Goal: Task Accomplishment & Management: Complete application form

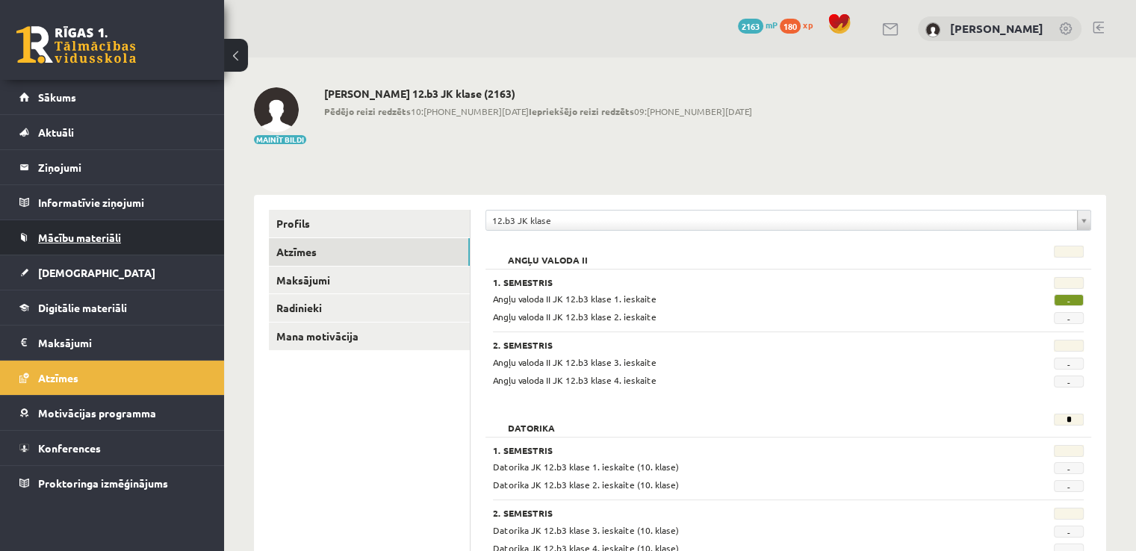
click at [59, 228] on link "Mācību materiāli" at bounding box center [112, 237] width 186 height 34
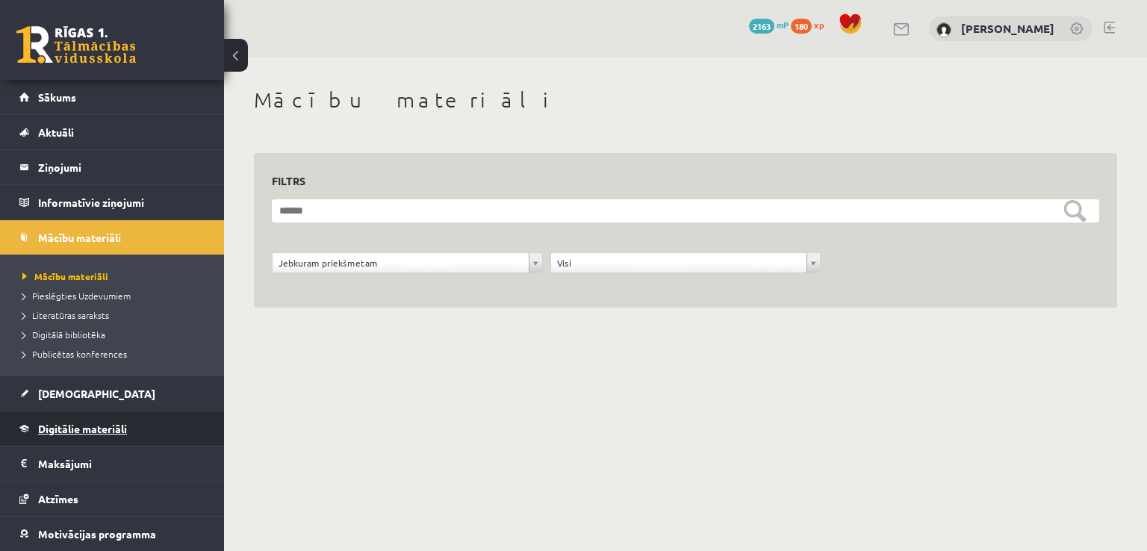
click at [83, 428] on span "Digitālie materiāli" at bounding box center [82, 428] width 89 height 13
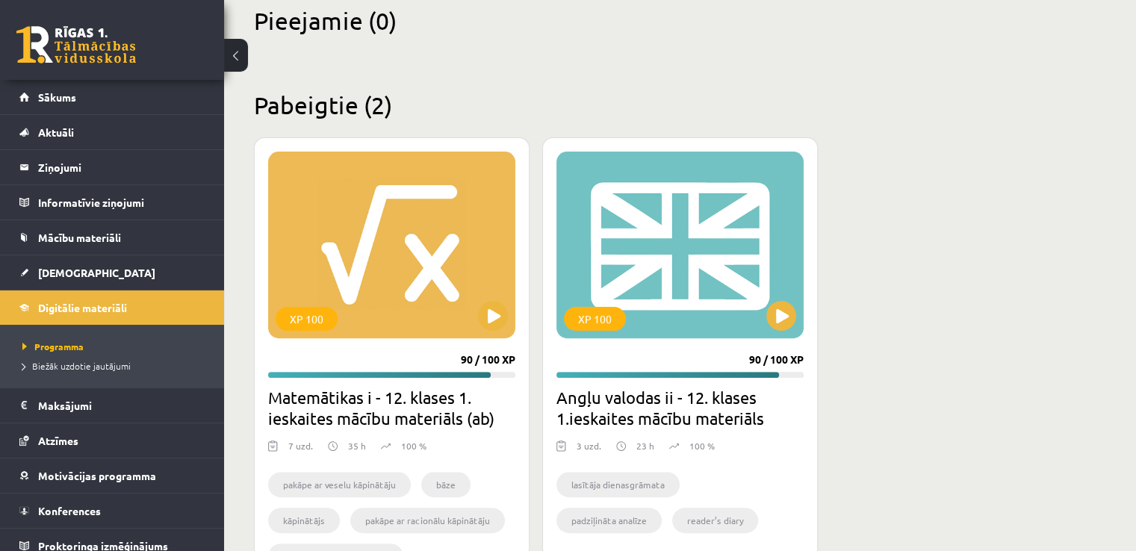
scroll to position [373, 0]
click at [429, 279] on div "XP 100" at bounding box center [391, 244] width 247 height 187
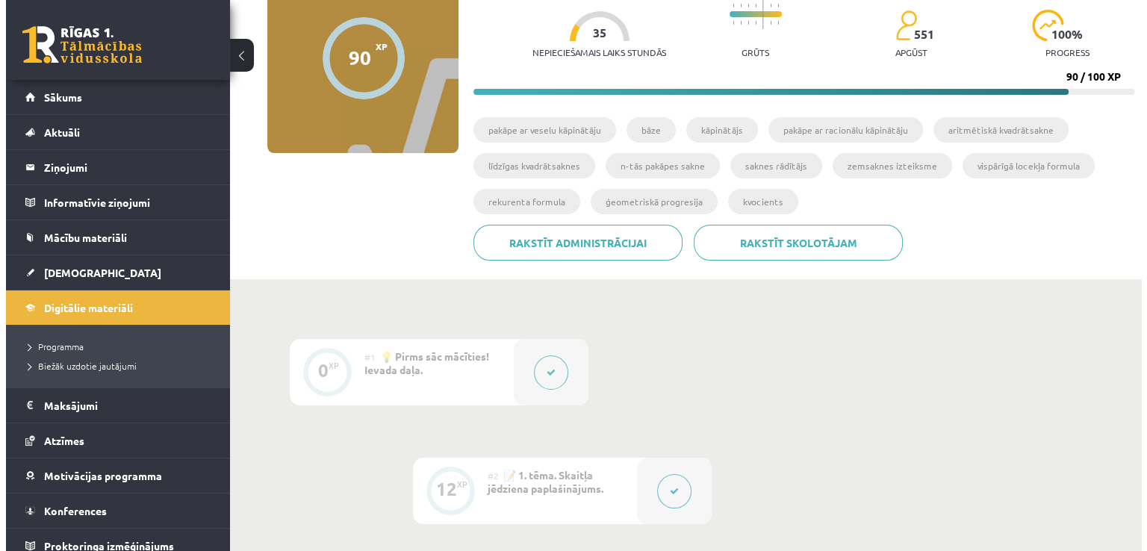
scroll to position [299, 0]
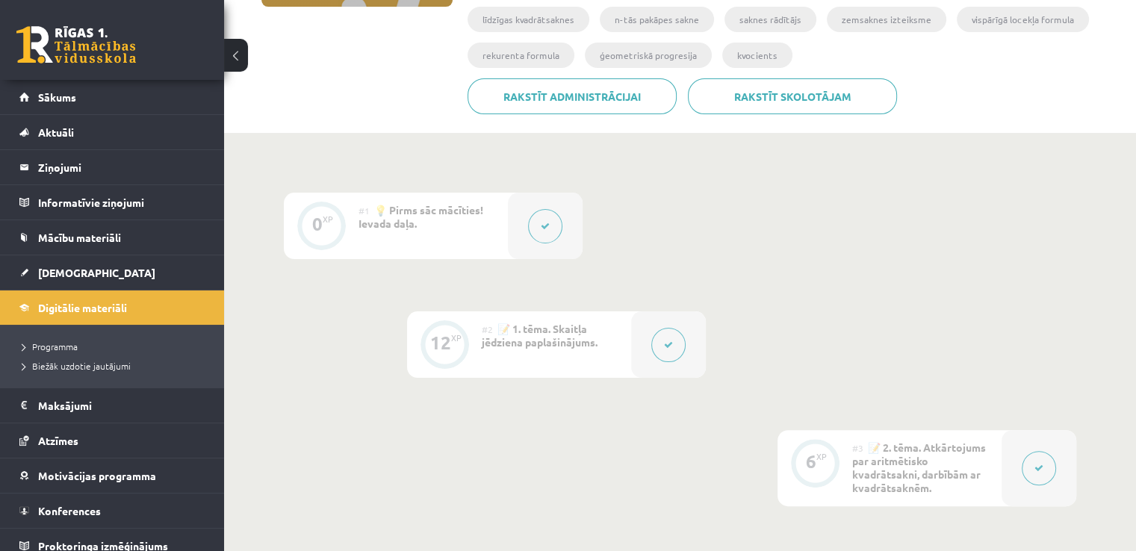
click at [654, 341] on button at bounding box center [668, 345] width 34 height 34
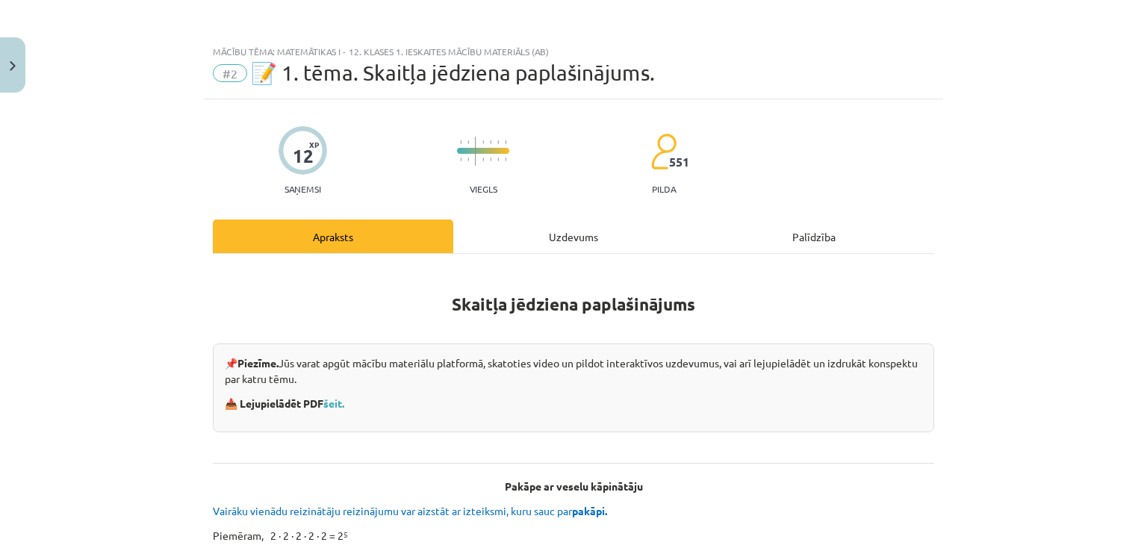
click at [586, 234] on div "Uzdevums" at bounding box center [573, 237] width 241 height 34
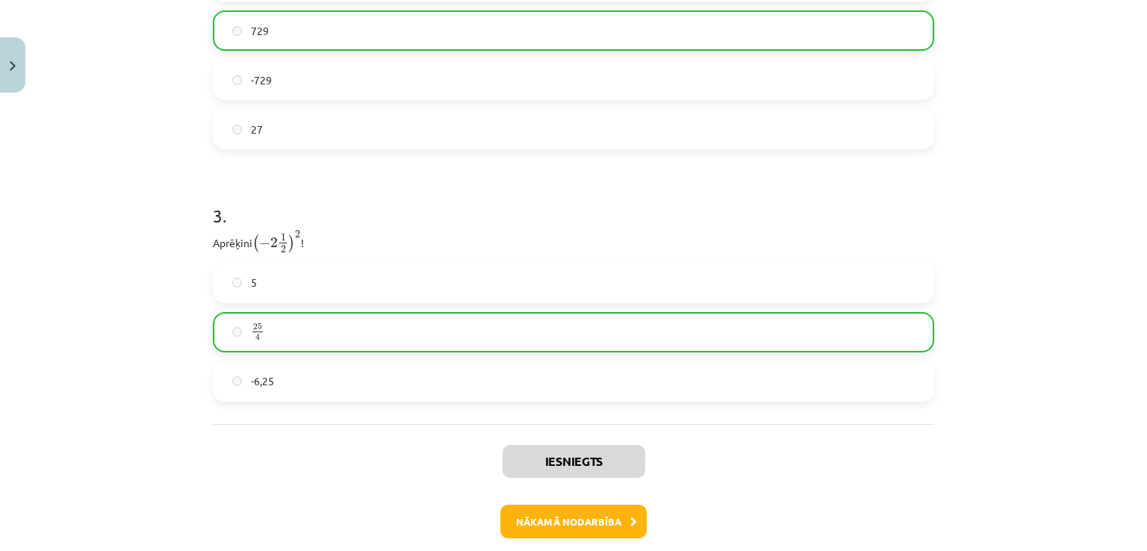
scroll to position [859, 0]
click at [547, 512] on button "Nākamā nodarbība" at bounding box center [573, 520] width 146 height 34
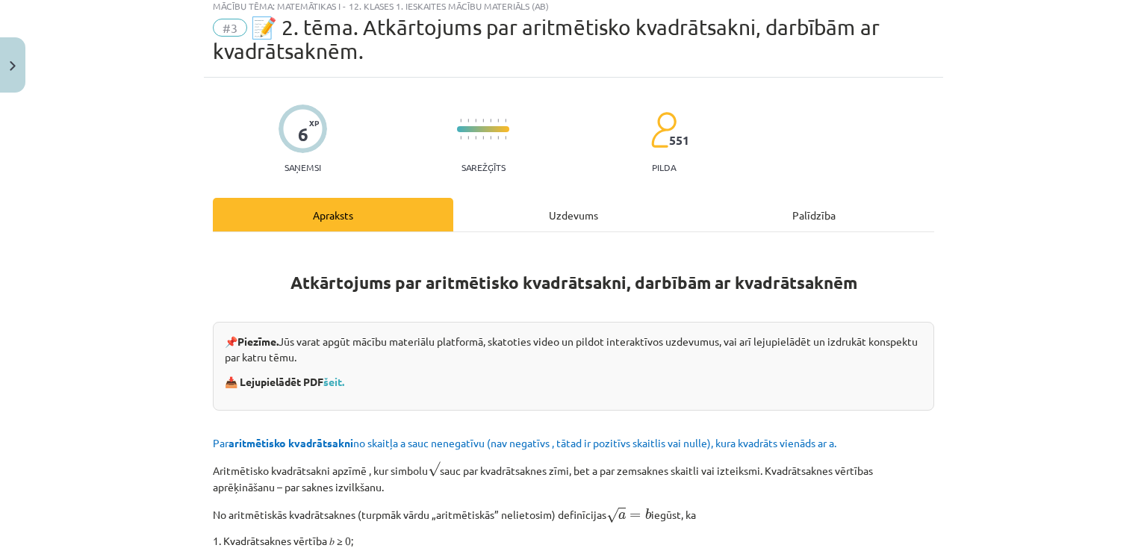
scroll to position [37, 0]
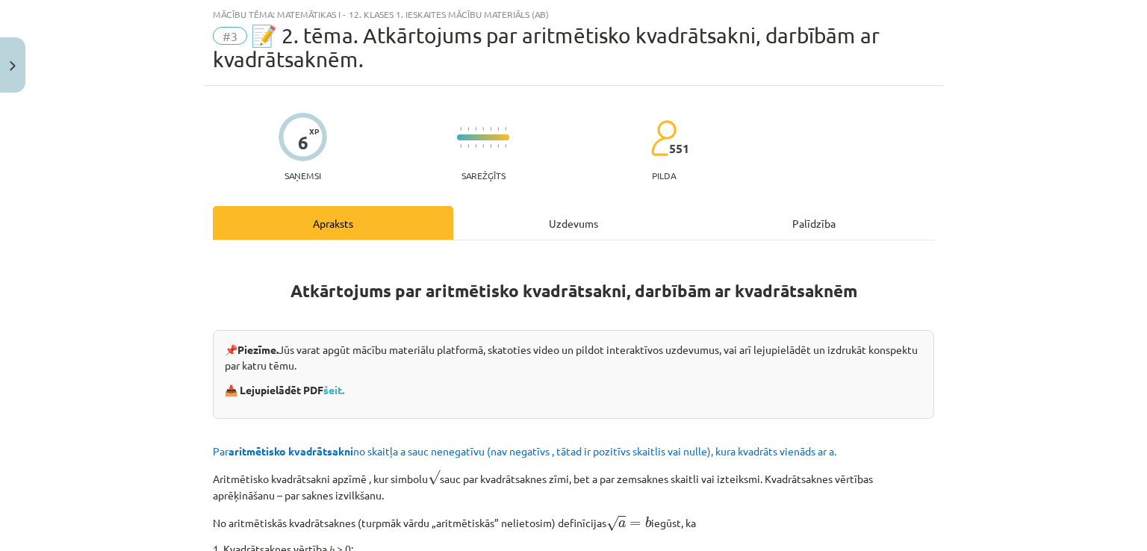
click at [500, 228] on div "Uzdevums" at bounding box center [573, 223] width 241 height 34
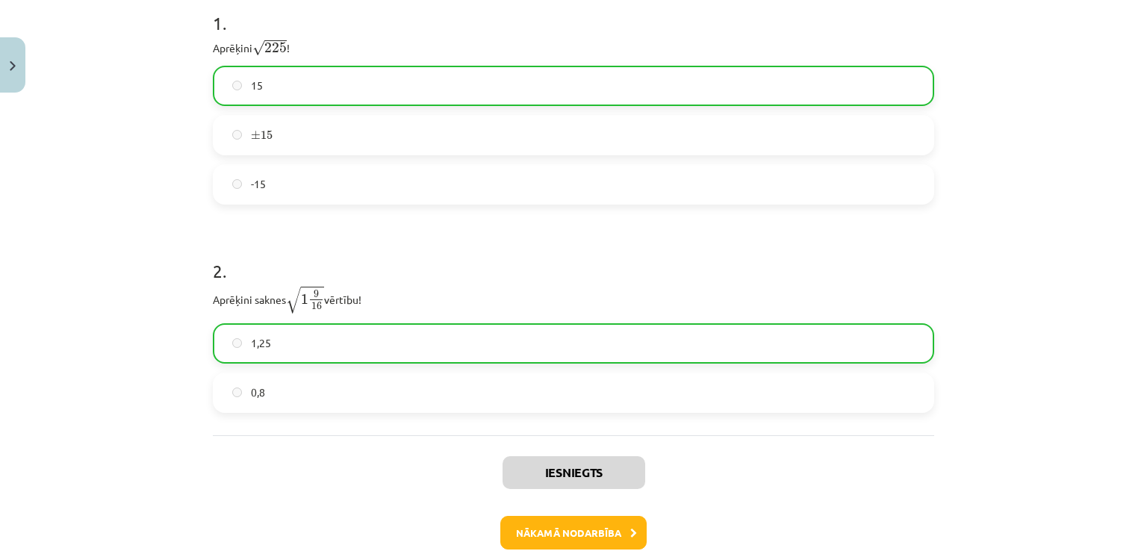
scroll to position [336, 0]
click at [570, 525] on button "Nākamā nodarbība" at bounding box center [573, 532] width 146 height 34
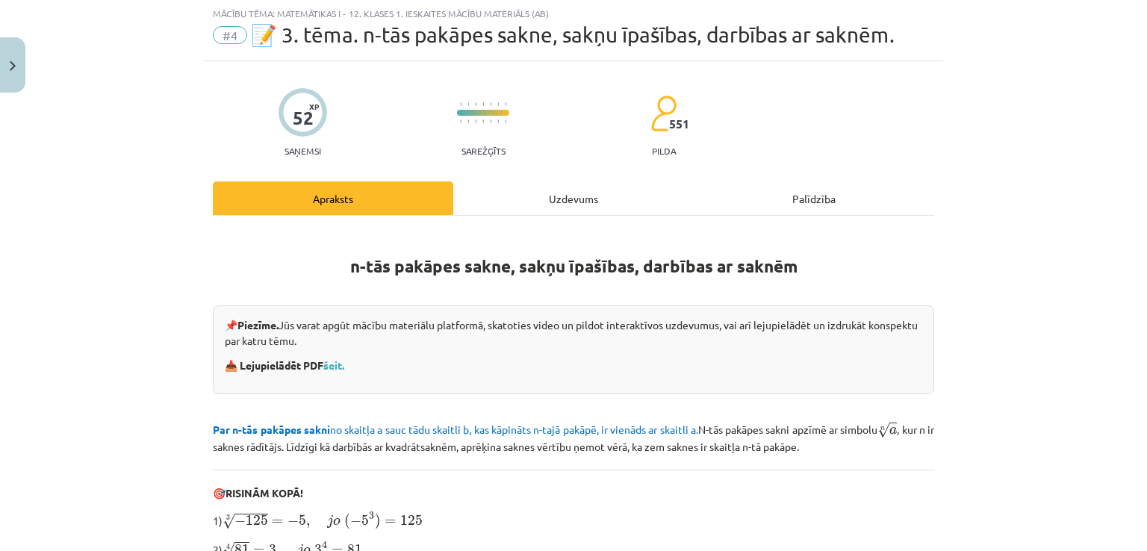
scroll to position [37, 0]
click at [505, 194] on div "Uzdevums" at bounding box center [573, 199] width 241 height 34
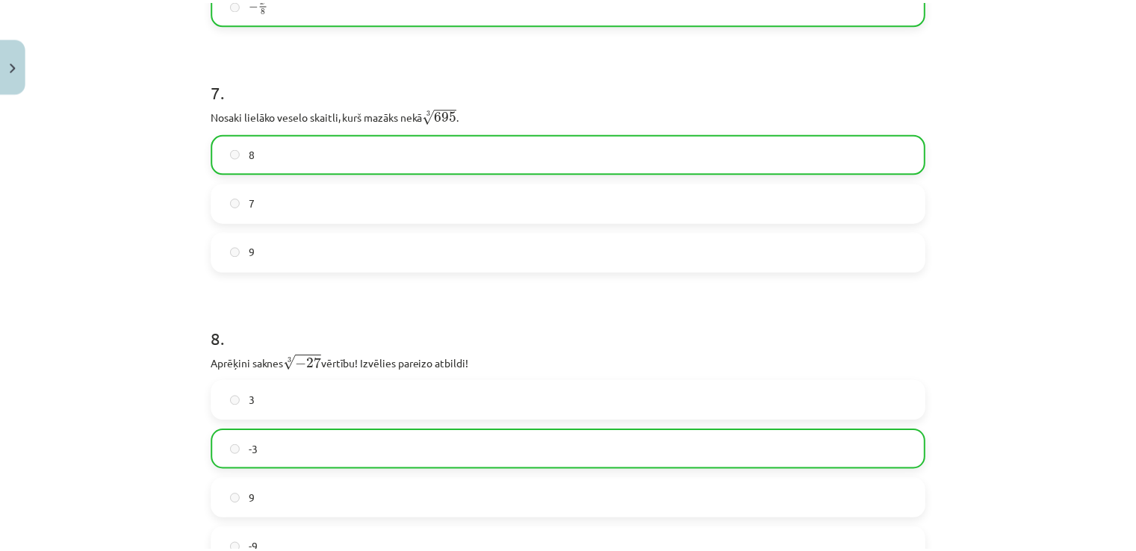
scroll to position [1830, 0]
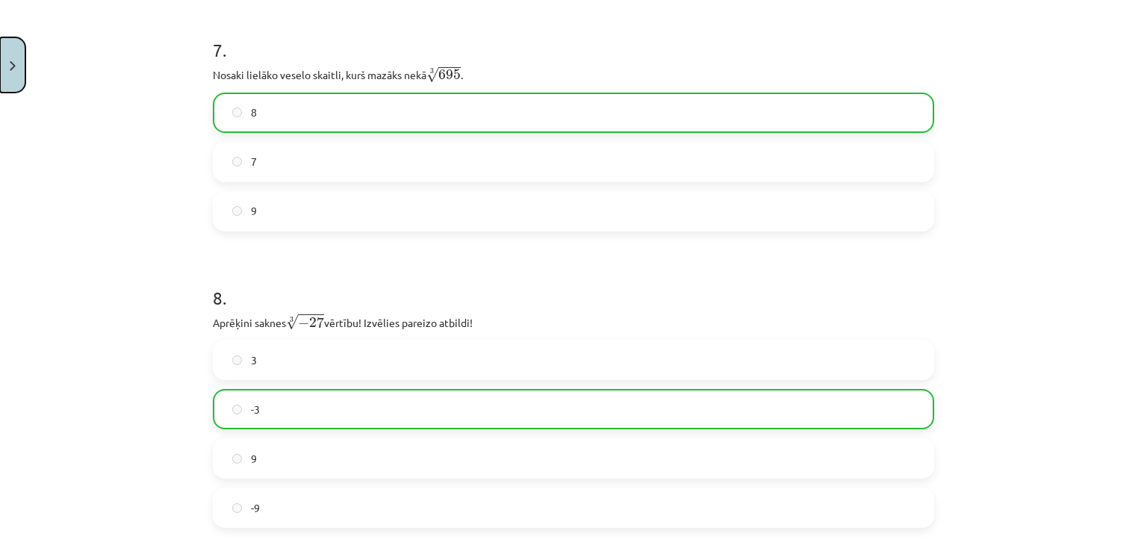
click at [14, 72] on button "Close" at bounding box center [12, 64] width 25 height 55
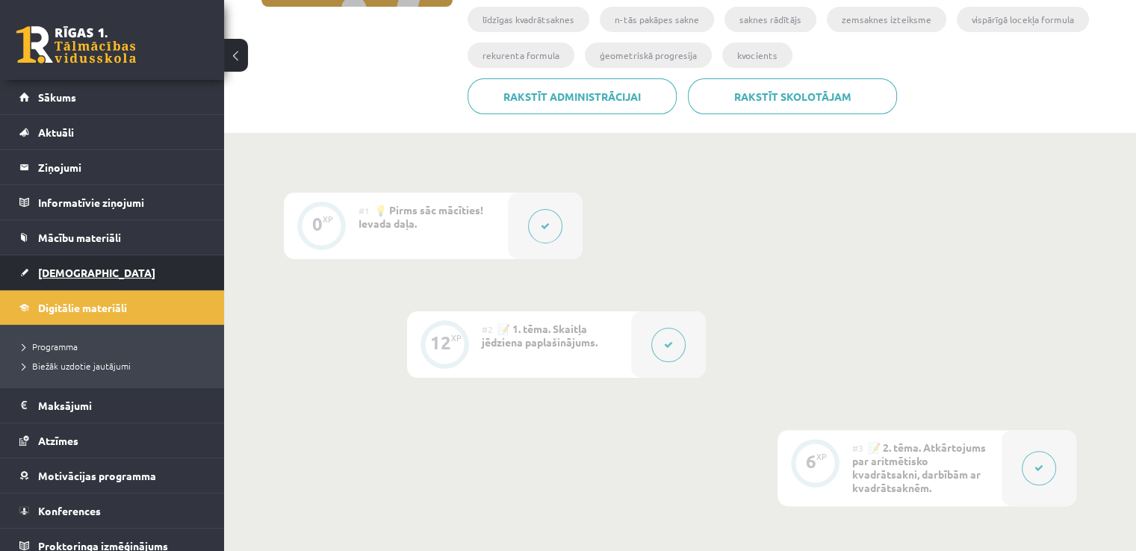
click at [98, 270] on link "[DEMOGRAPHIC_DATA]" at bounding box center [112, 272] width 186 height 34
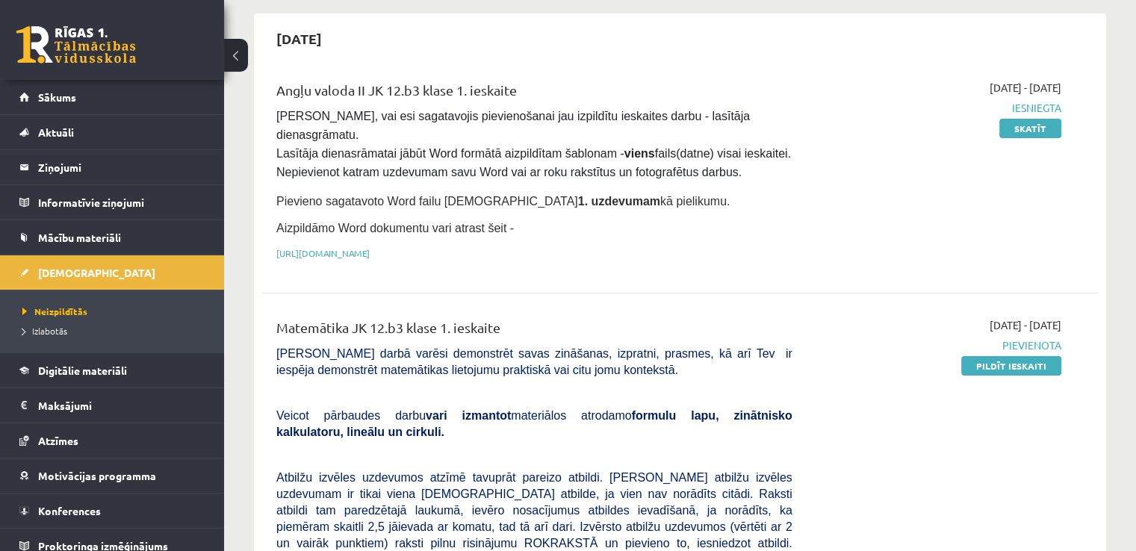
scroll to position [149, 0]
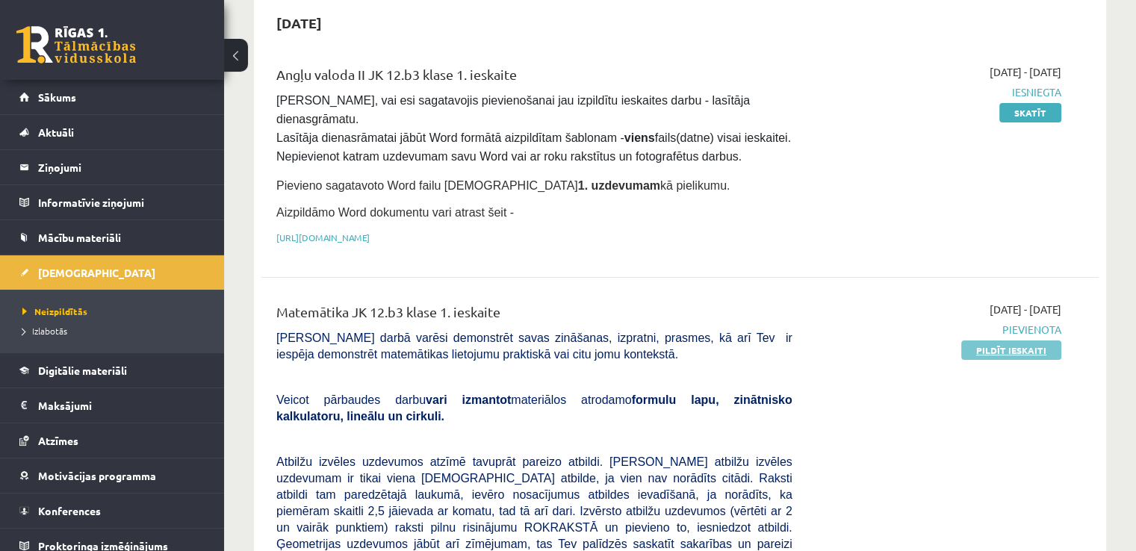
click at [974, 341] on link "Pildīt ieskaiti" at bounding box center [1011, 350] width 100 height 19
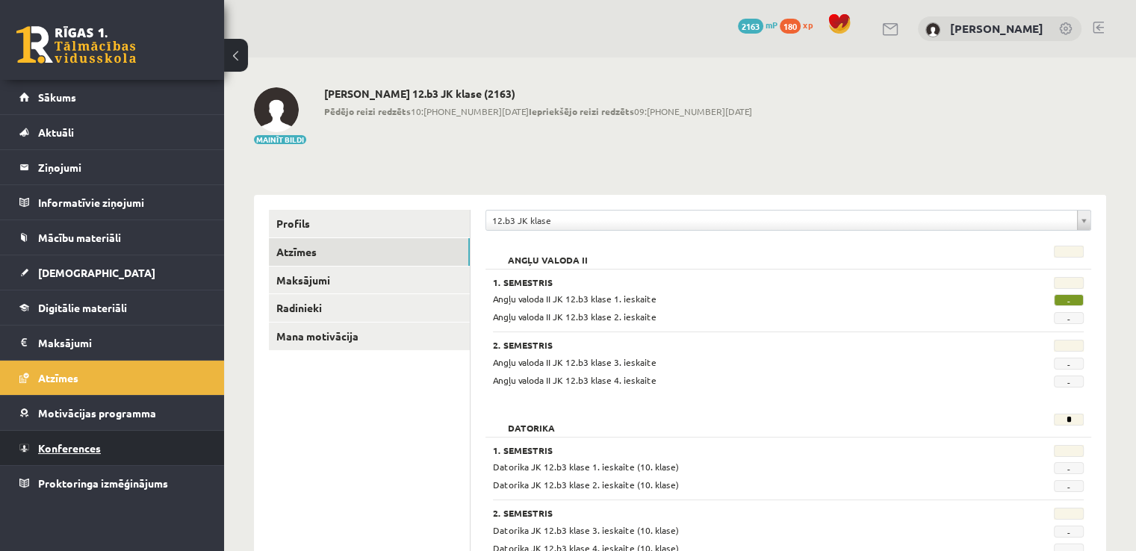
click at [128, 455] on link "Konferences" at bounding box center [112, 448] width 186 height 34
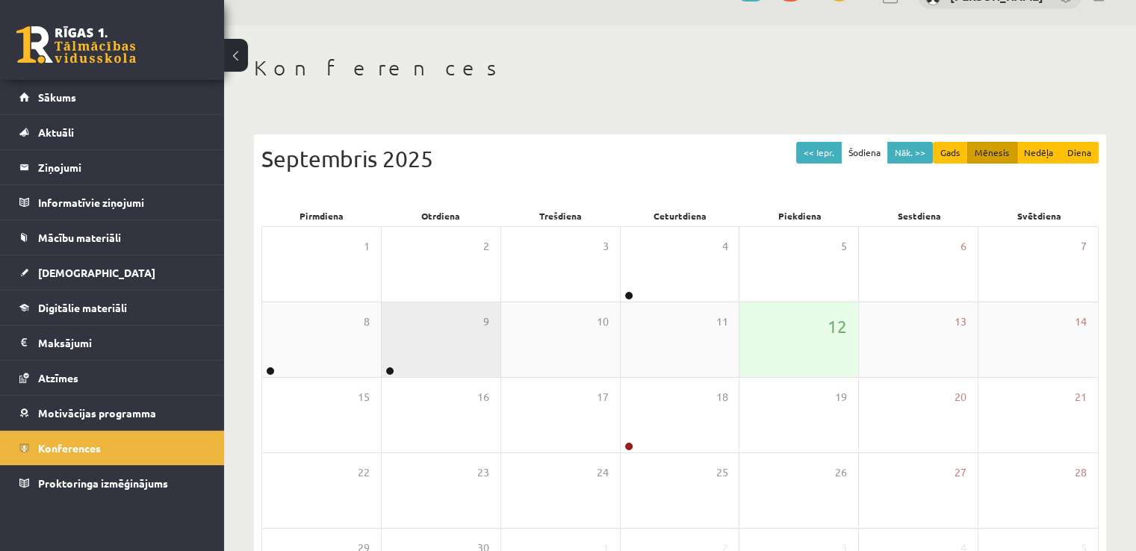
scroll to position [75, 0]
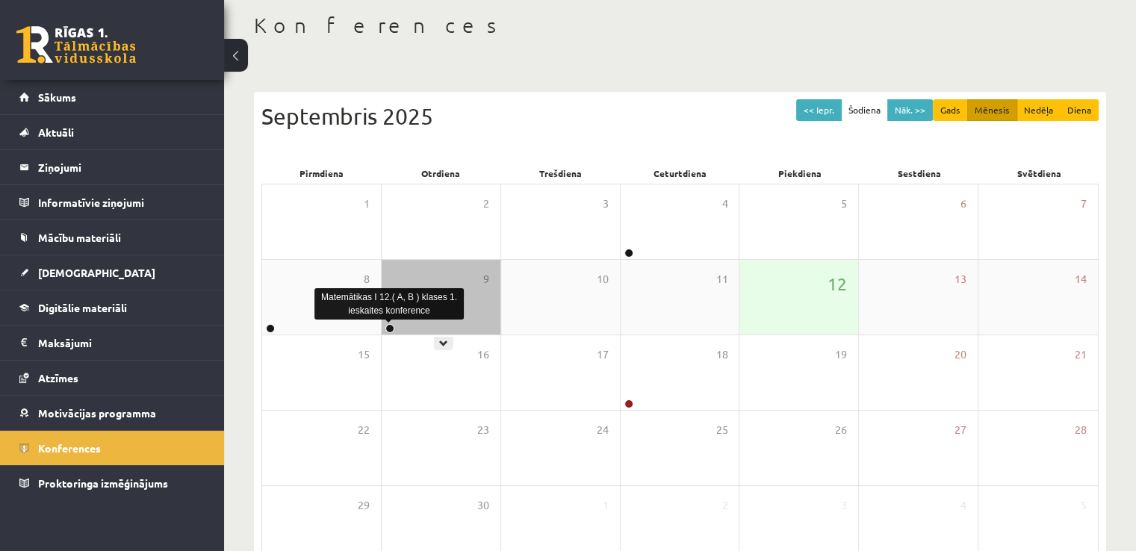
click at [388, 325] on link at bounding box center [389, 328] width 9 height 9
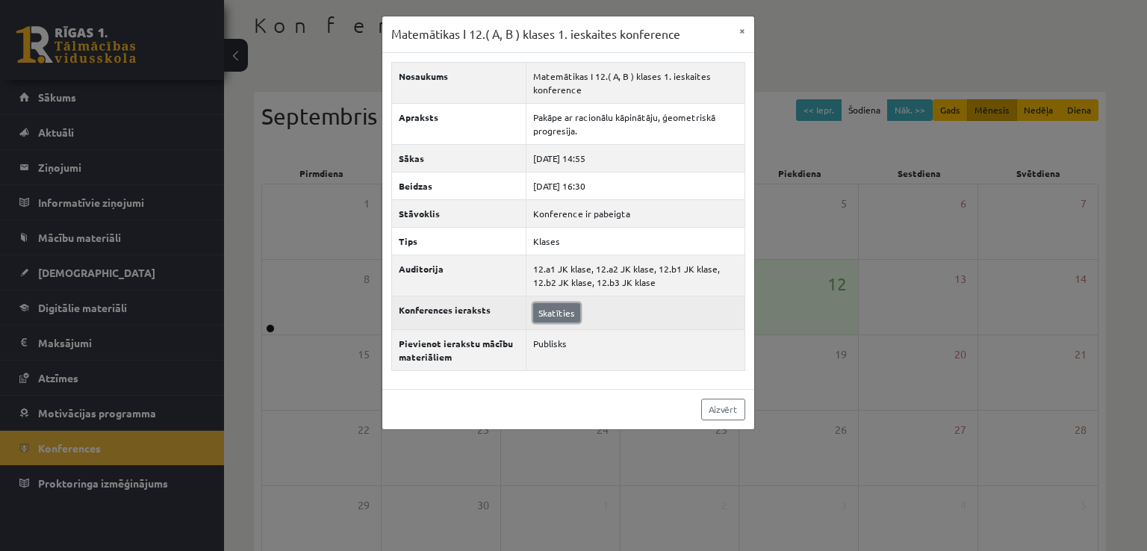
click at [562, 313] on link "Skatīties" at bounding box center [556, 312] width 47 height 19
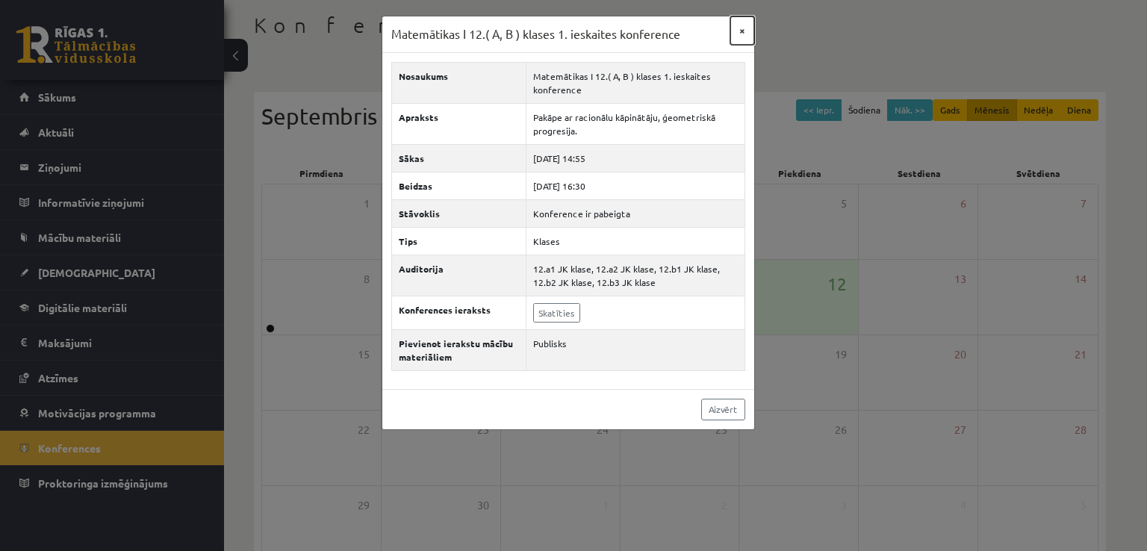
click at [742, 28] on button "×" at bounding box center [743, 30] width 24 height 28
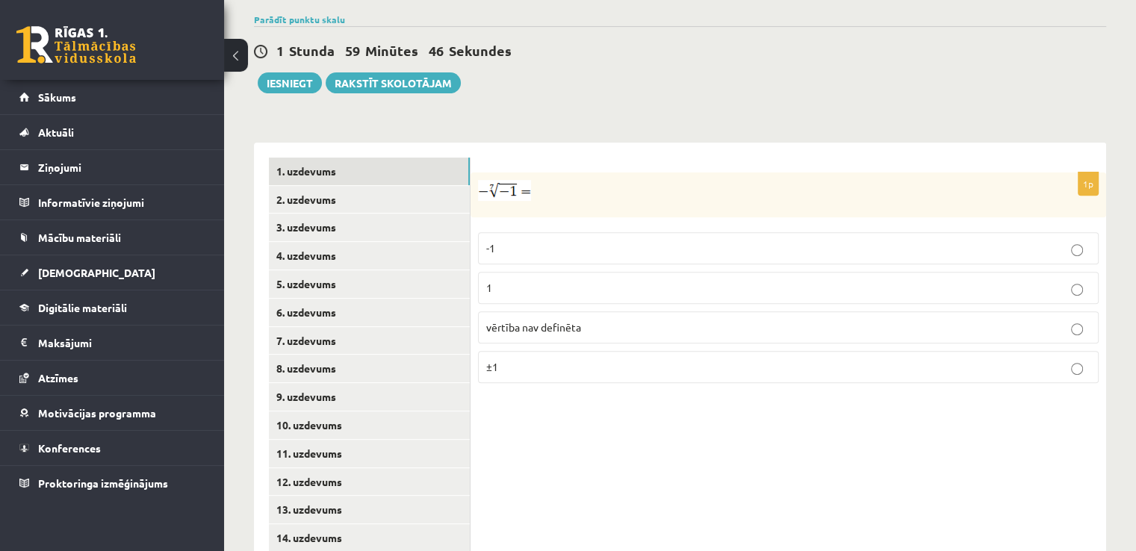
scroll to position [523, 0]
click at [348, 185] on link "2. uzdevums" at bounding box center [369, 199] width 201 height 28
click at [350, 157] on link "1. uzdevums" at bounding box center [369, 171] width 201 height 28
click at [514, 279] on p "1" at bounding box center [788, 287] width 604 height 16
click at [344, 185] on link "2. uzdevums" at bounding box center [369, 199] width 201 height 28
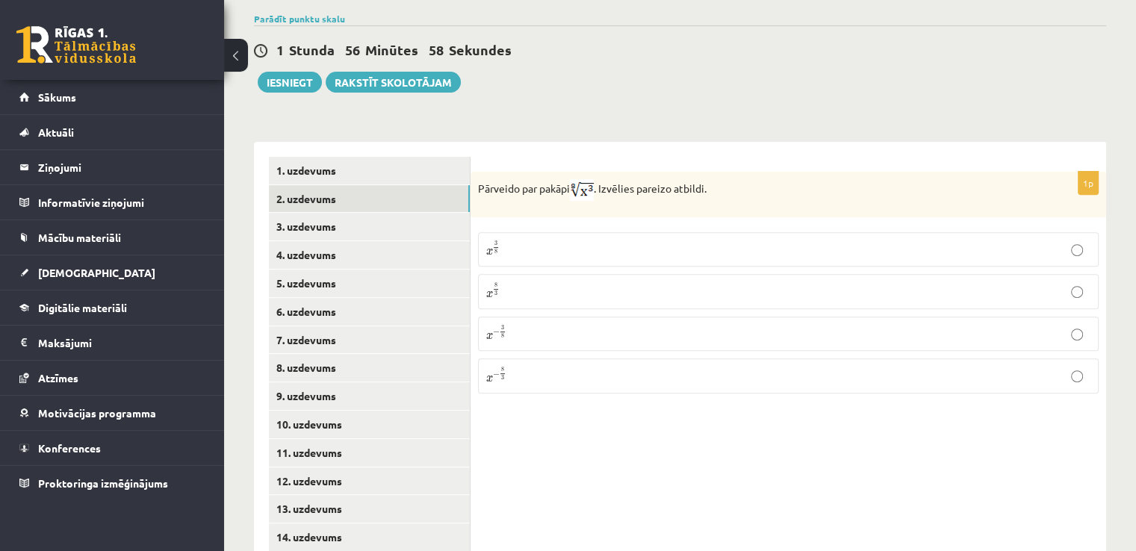
click at [520, 241] on p "x 3 8 x 3 8" at bounding box center [788, 250] width 604 height 18
click at [320, 213] on link "3. uzdevums" at bounding box center [369, 227] width 201 height 28
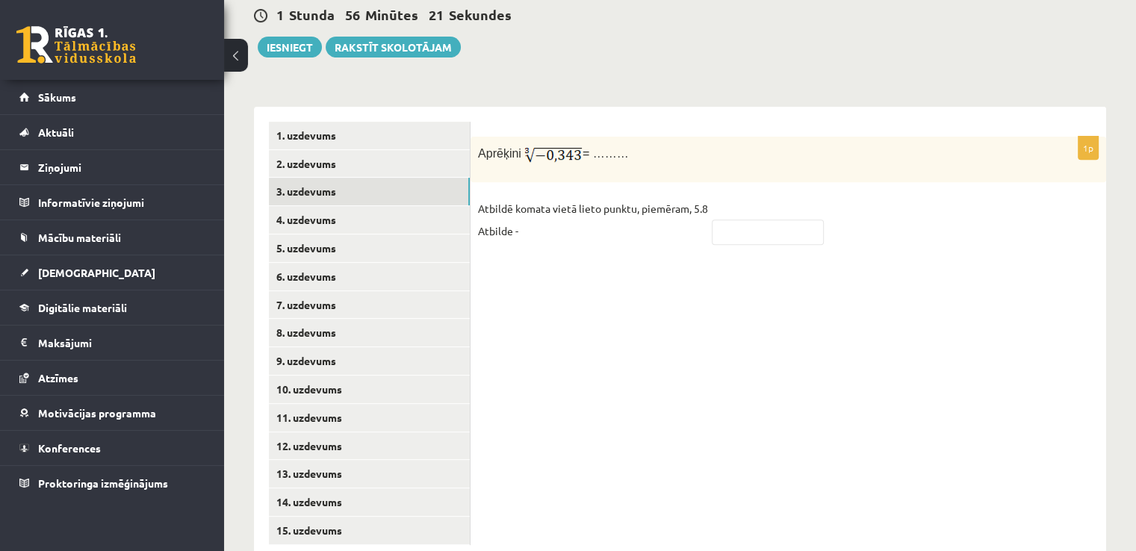
scroll to position [563, 0]
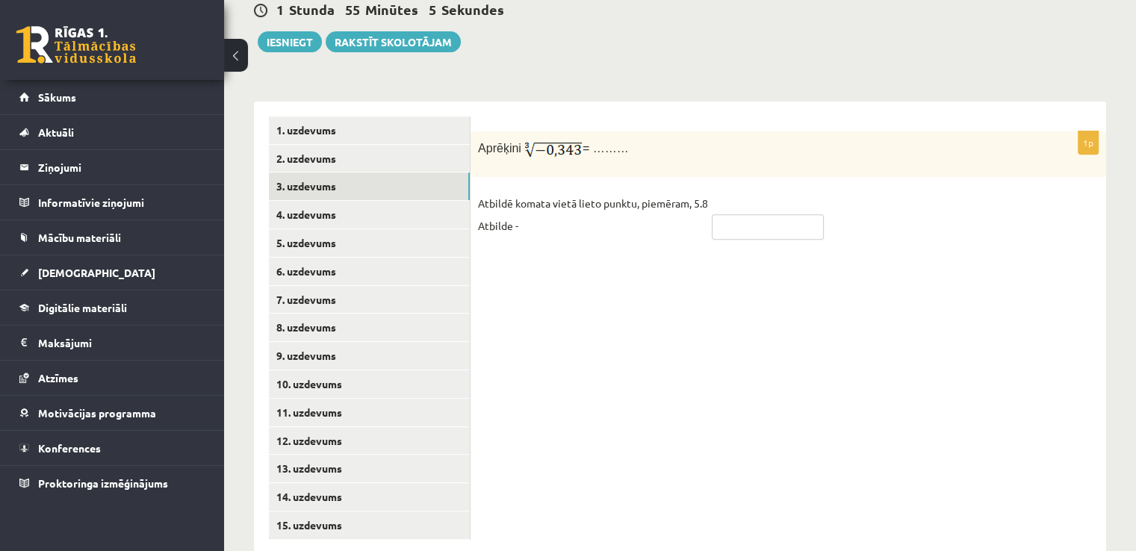
click at [720, 214] on input "text" at bounding box center [768, 226] width 112 height 25
type input "****"
click at [332, 201] on link "4. uzdevums" at bounding box center [369, 215] width 201 height 28
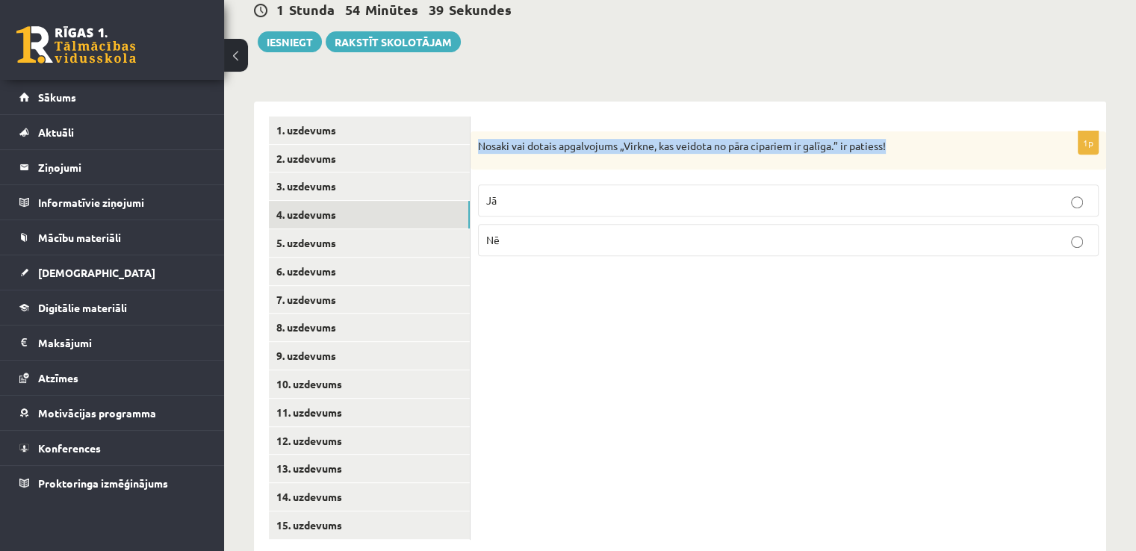
drag, startPoint x: 477, startPoint y: 108, endPoint x: 901, endPoint y: 108, distance: 423.5
click at [901, 131] on div "Nosaki vai dotais apgalvojums „Virkne, kas veidota no pāra cipariem ir galīga.”…" at bounding box center [789, 150] width 636 height 39
copy p "Nosaki vai dotais apgalvojums „Virkne, kas veidota no pāra cipariem ir galīga.”…"
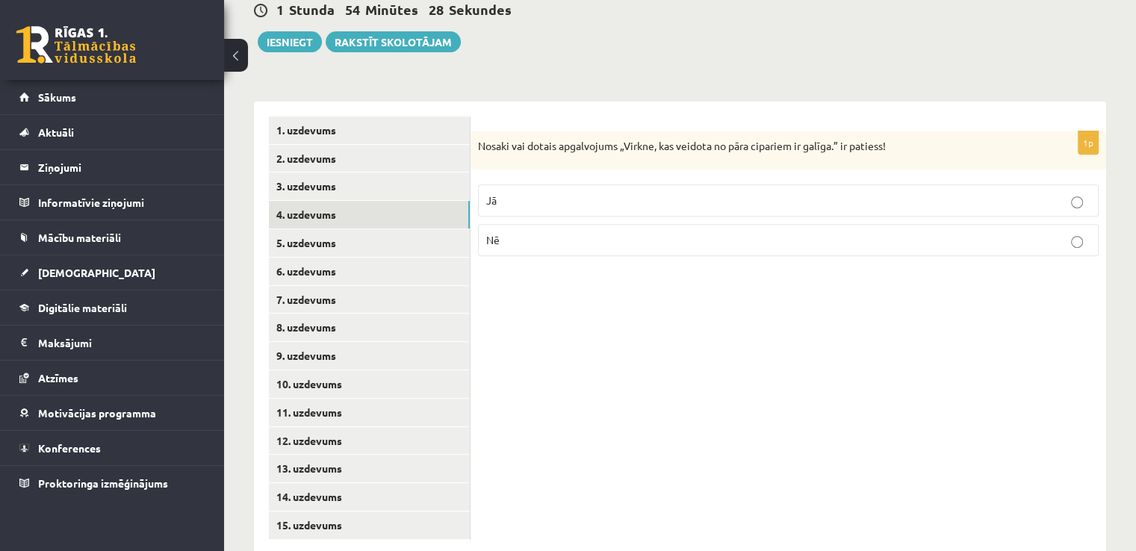
click at [506, 193] on p "Jā" at bounding box center [788, 201] width 604 height 16
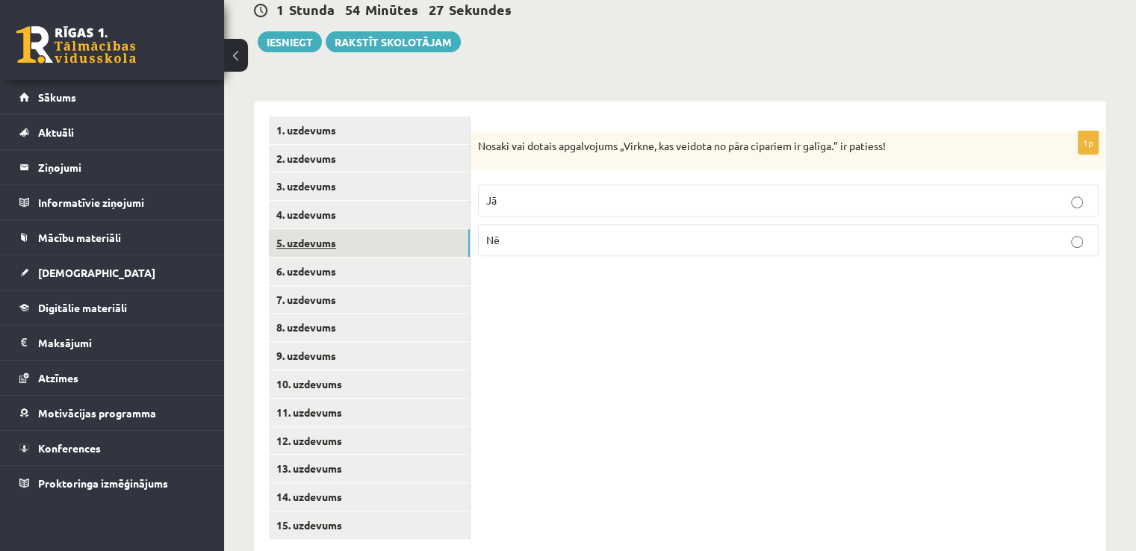
click at [409, 229] on link "5. uzdevums" at bounding box center [369, 243] width 201 height 28
drag, startPoint x: 481, startPoint y: 112, endPoint x: 869, endPoint y: 114, distance: 388.4
click at [869, 139] on p "Nosaki vai dotais apgalvojums „Skaitlis 4 ir virknes loceklis.” ir patiess!" at bounding box center [751, 147] width 546 height 16
copy p "Nosaki vai dotais apgalvojums „Skaitlis 4 ir virknes loceklis.” ir patiess!"
click at [456, 102] on div "1. uzdevums 2. uzdevums 3. uzdevums 4. uzdevums 5. uzdevums 6. uzdevums 7. uzde…" at bounding box center [362, 328] width 217 height 453
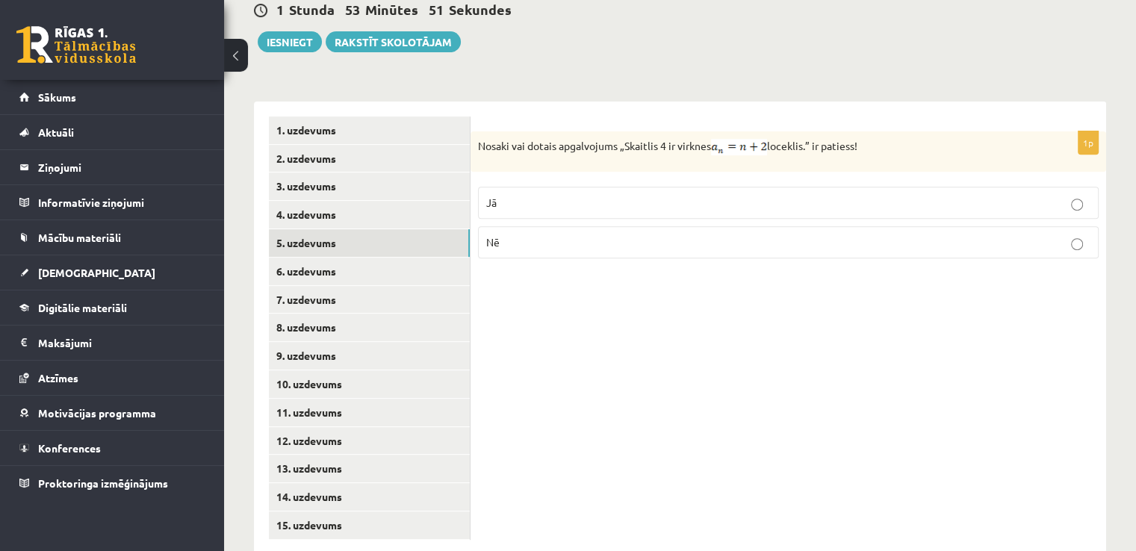
click at [514, 195] on p "Jā" at bounding box center [788, 203] width 604 height 16
click at [400, 258] on link "6. uzdevums" at bounding box center [369, 272] width 201 height 28
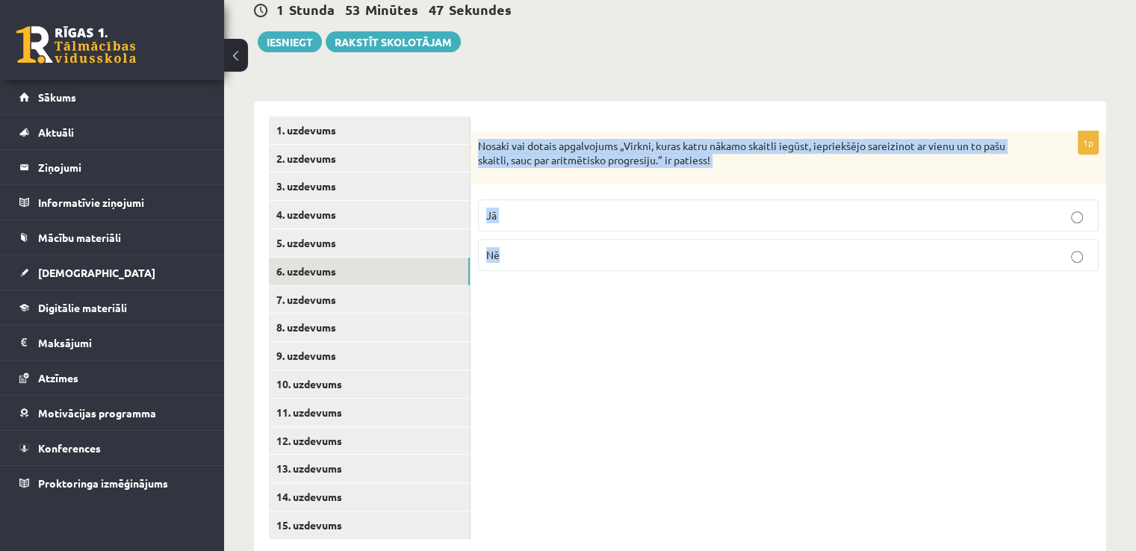
drag, startPoint x: 477, startPoint y: 106, endPoint x: 643, endPoint y: 226, distance: 205.0
click at [643, 226] on div "1p Nosaki vai dotais apgalvojums „Virkni, kuras katru nākamo skaitli iegūst, ie…" at bounding box center [789, 207] width 636 height 152
copy div "Nosaki vai dotais apgalvojums „Virkni, kuras katru nākamo skaitli iegūst, iepri…"
click at [530, 247] on p "Nē" at bounding box center [788, 255] width 604 height 16
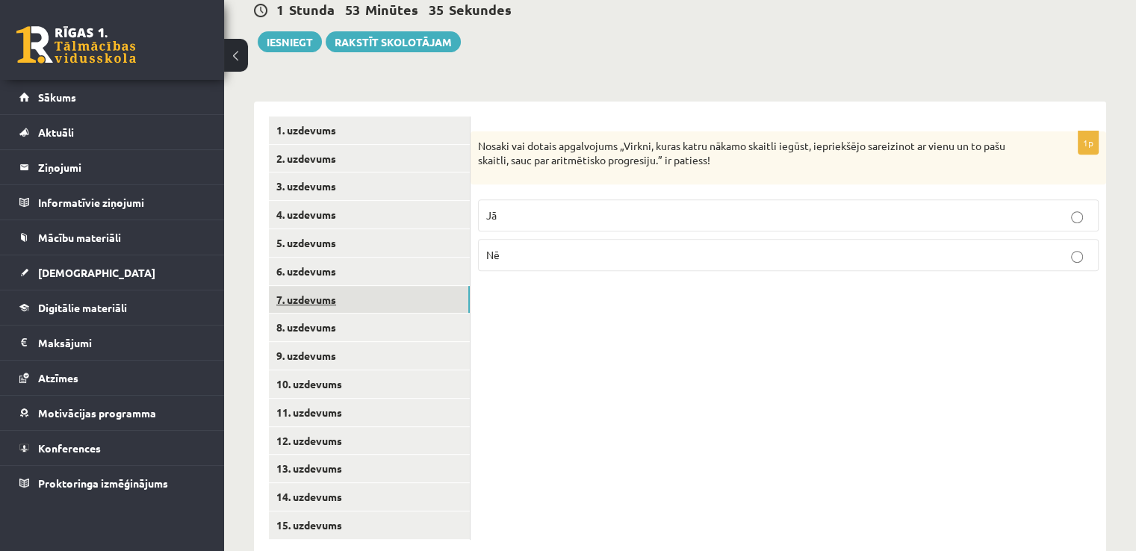
click at [376, 286] on link "7. uzdevums" at bounding box center [369, 300] width 201 height 28
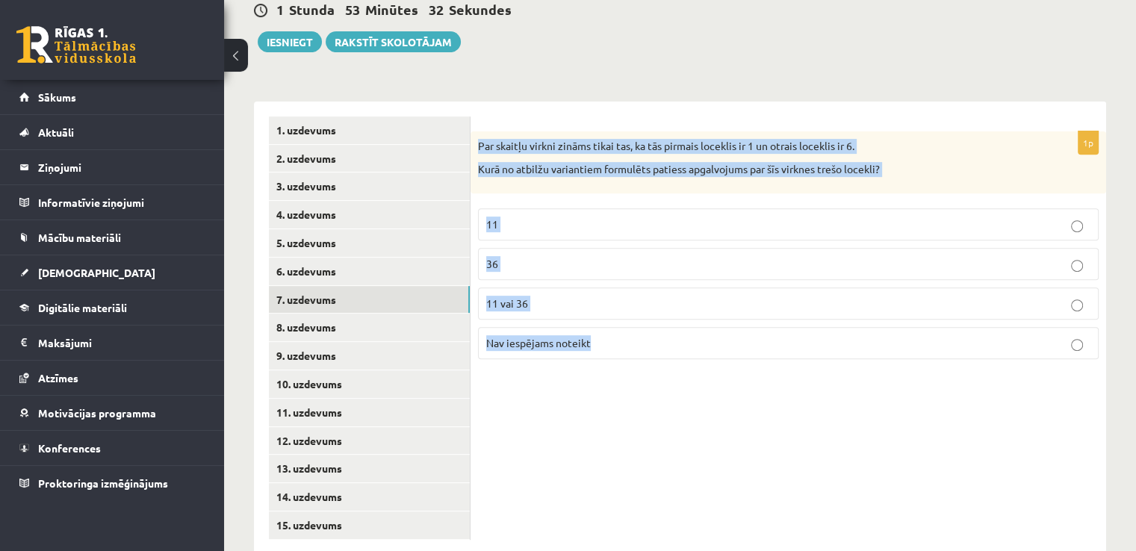
drag, startPoint x: 475, startPoint y: 111, endPoint x: 616, endPoint y: 320, distance: 251.7
click at [616, 320] on div "1p Par skaitļu virkni zināms tikai tas, ka tās pirmais loceklis ir 1 un otrais …" at bounding box center [789, 251] width 636 height 240
copy div "Par skaitļu virkni zināms tikai tas, ka tās pirmais loceklis ir 1 un otrais loc…"
click at [621, 390] on div "1p Par skaitļu virkni zināms tikai tas, ka tās pirmais loceklis ir 1 un otrais …" at bounding box center [789, 328] width 636 height 453
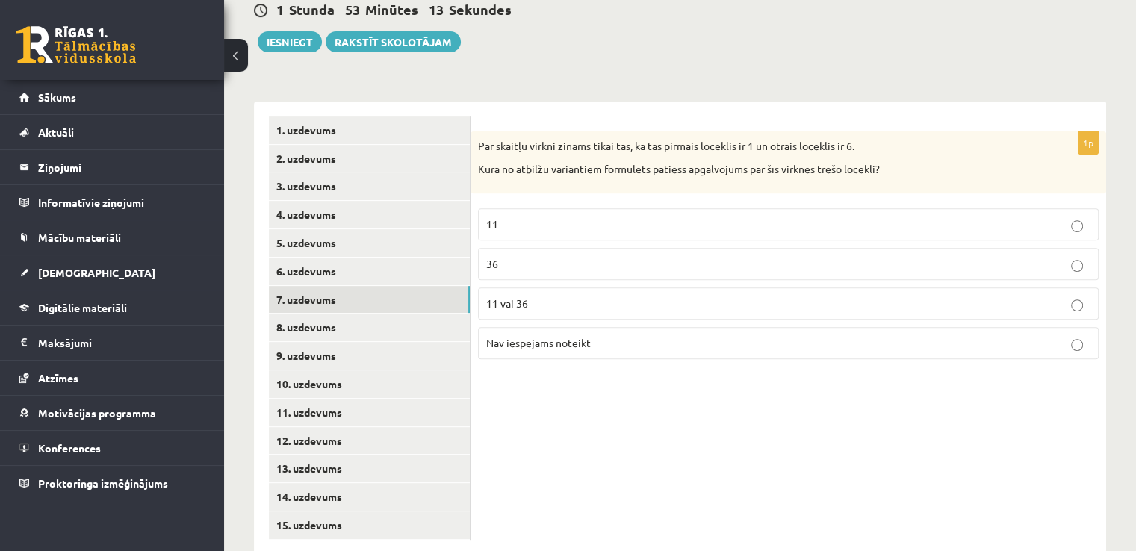
click at [611, 256] on p "36" at bounding box center [788, 264] width 604 height 16
click at [559, 335] on p "Nav iespējams noteikt" at bounding box center [788, 343] width 604 height 16
click at [379, 314] on link "8. uzdevums" at bounding box center [369, 328] width 201 height 28
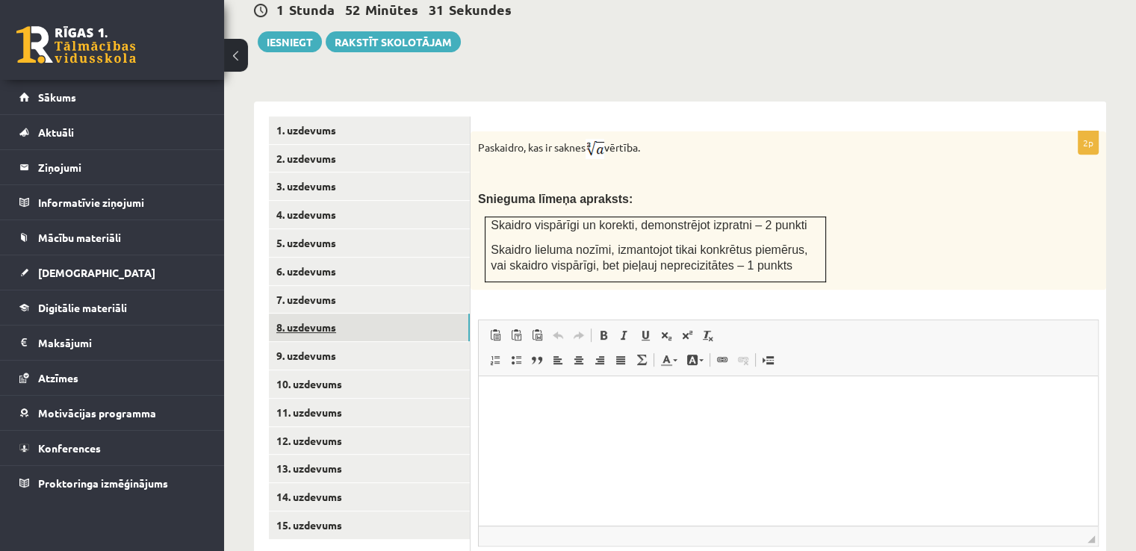
scroll to position [0, 0]
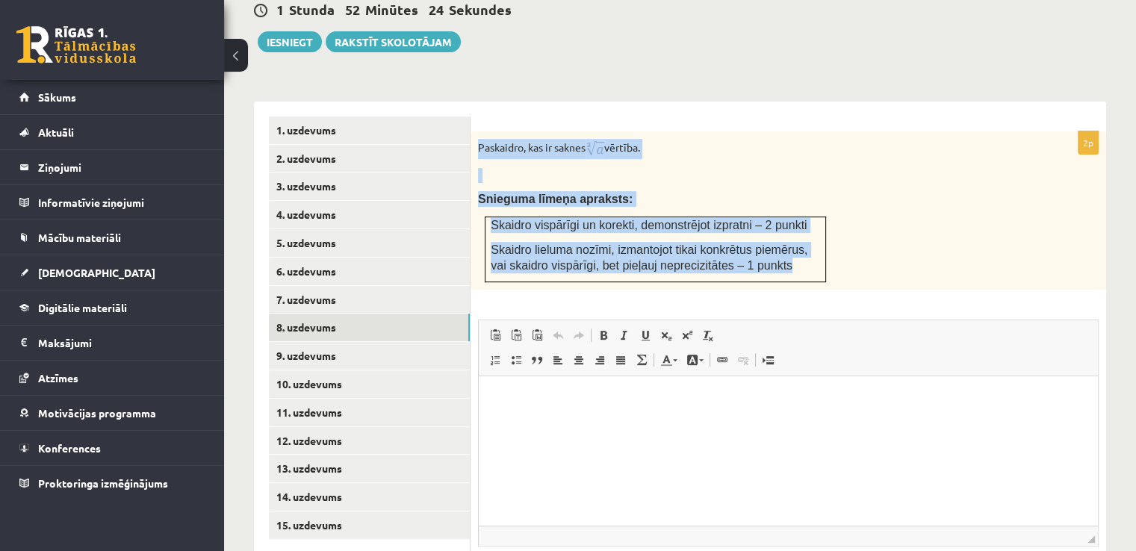
drag, startPoint x: 472, startPoint y: 111, endPoint x: 759, endPoint y: 231, distance: 310.7
click at [759, 231] on div "Paskaidro, kas ir saknes vērtība. Snieguma līmeņa apraksts: Skaidro vispārīgi u…" at bounding box center [789, 210] width 636 height 158
copy div "Paskaidro, kas ir saknes vērtība. Snieguma līmeņa apraksts: Skaidro vispārīgi u…"
click at [870, 217] on div "Paskaidro, kas ir saknes vērtība. Snieguma līmeņa apraksts: Skaidro vispārīgi u…" at bounding box center [789, 210] width 636 height 158
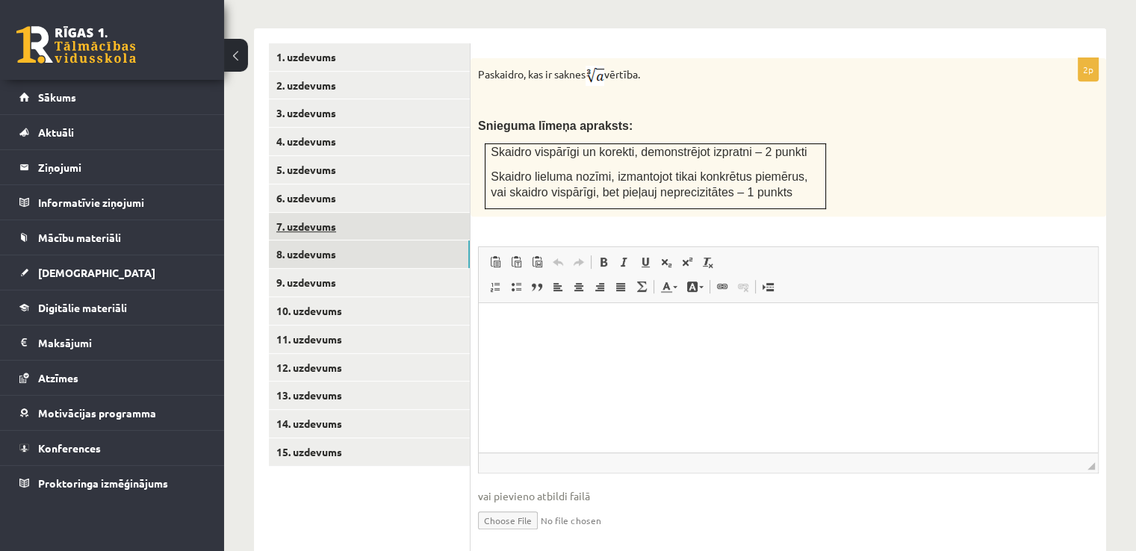
scroll to position [653, 0]
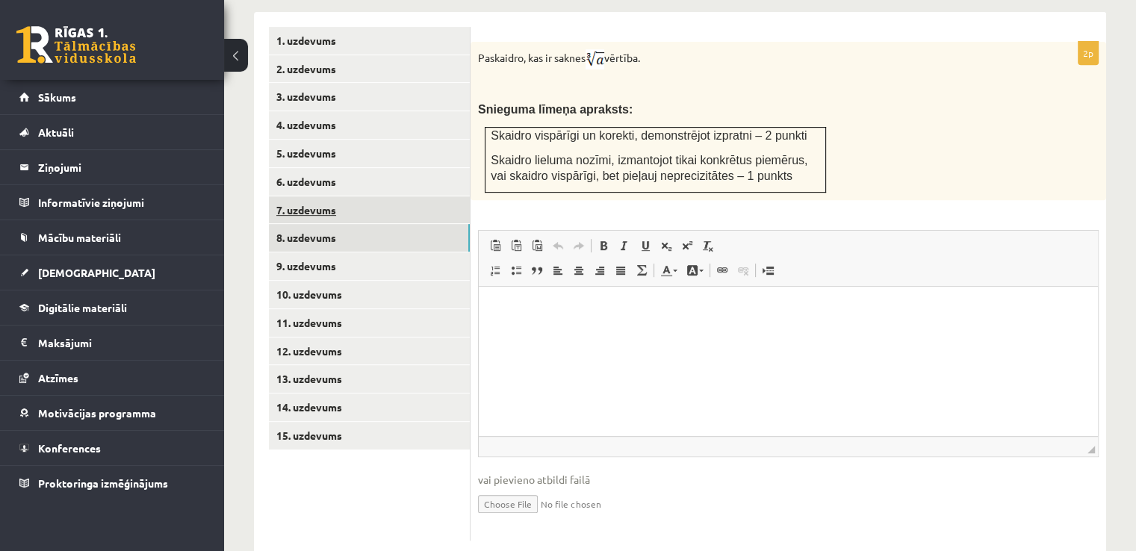
click at [365, 196] on link "7. uzdevums" at bounding box center [369, 210] width 201 height 28
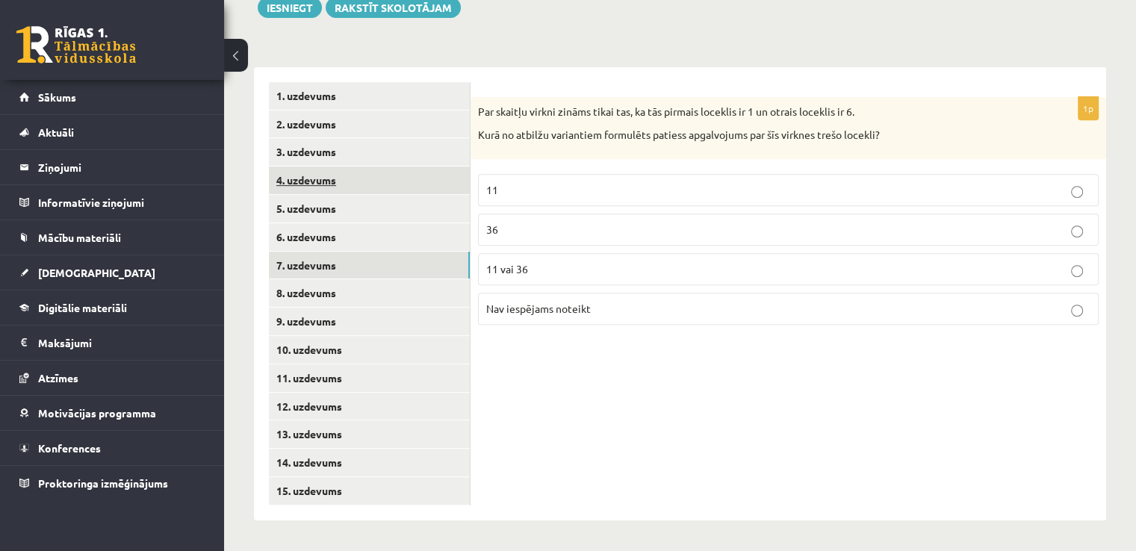
scroll to position [564, 0]
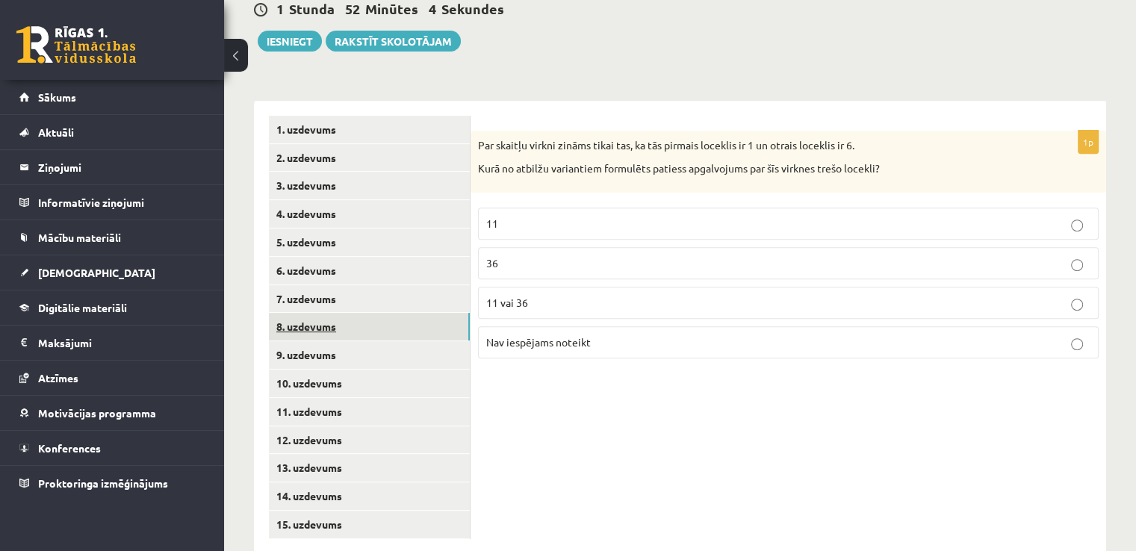
click at [370, 313] on link "8. uzdevums" at bounding box center [369, 327] width 201 height 28
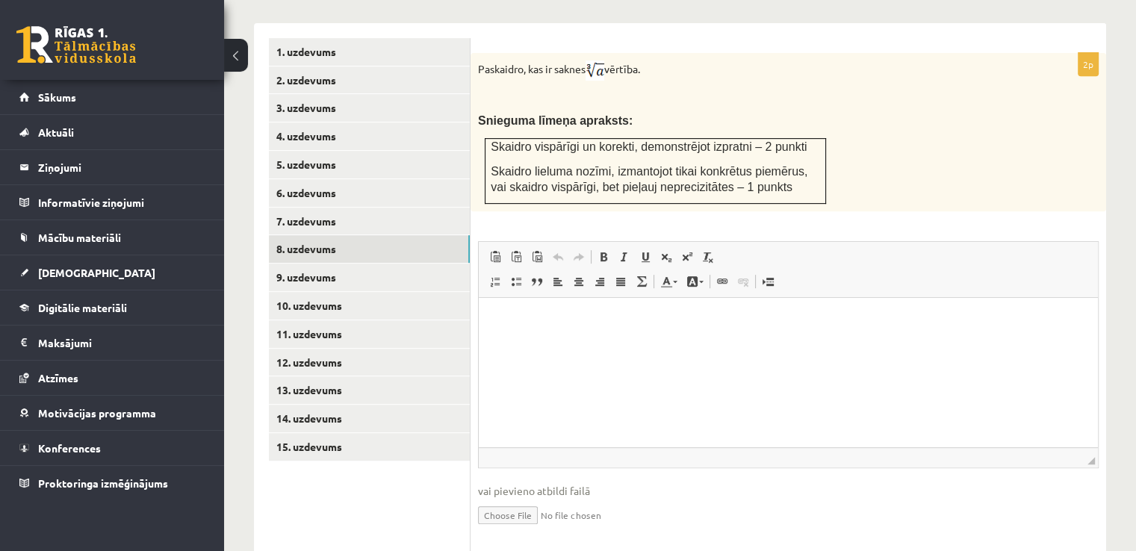
scroll to position [653, 0]
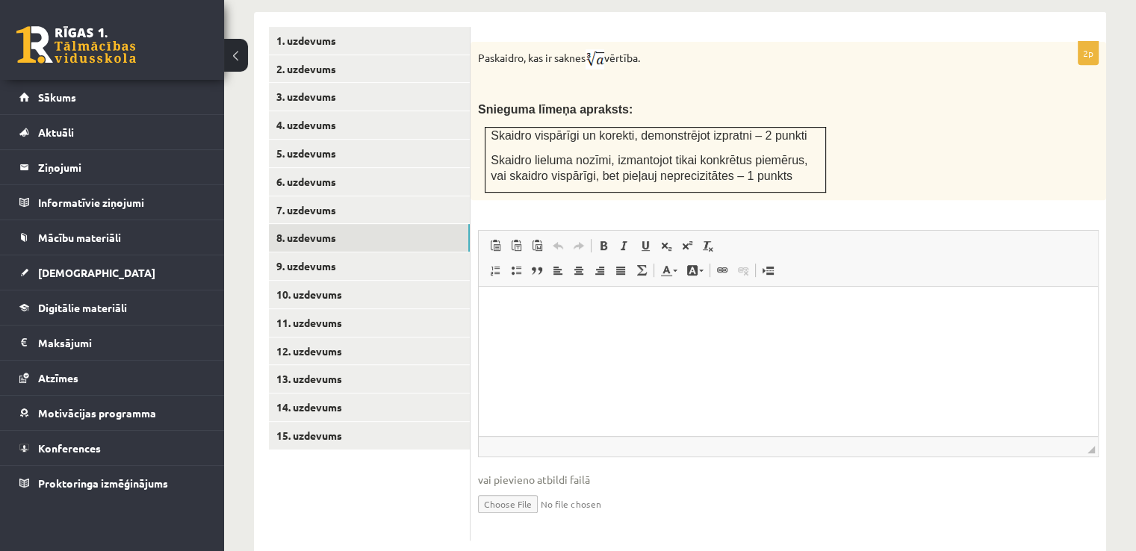
click at [505, 488] on input "file" at bounding box center [788, 503] width 621 height 31
click at [503, 488] on input "file" at bounding box center [788, 503] width 621 height 31
type input "**********"
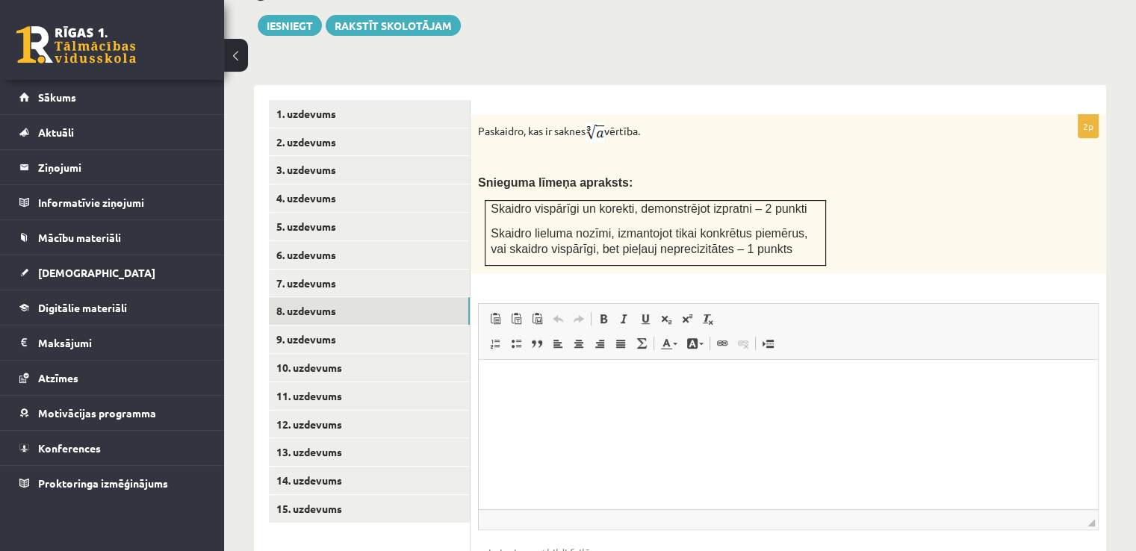
scroll to position [578, 0]
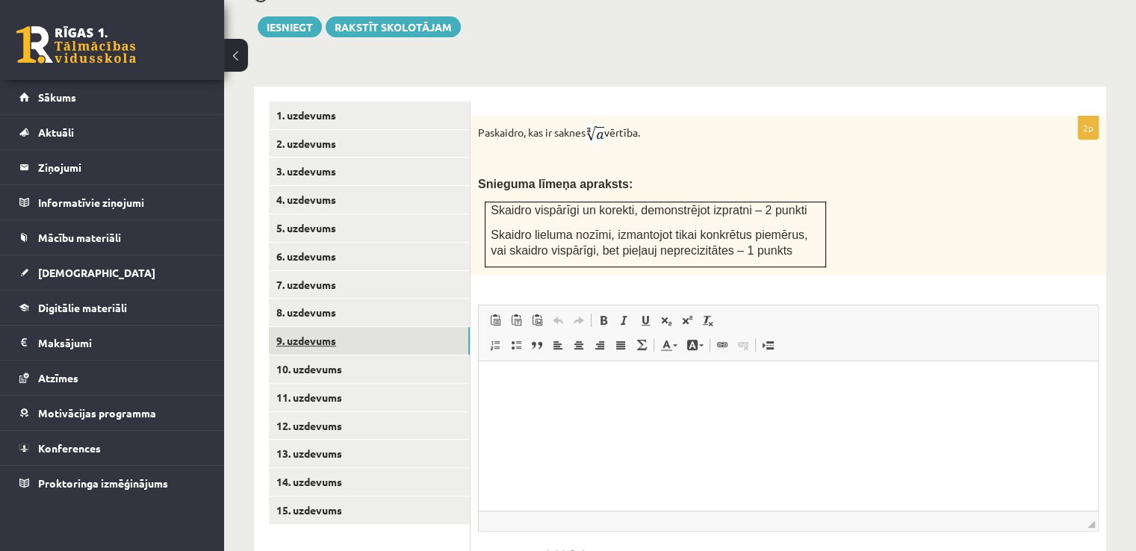
click at [363, 327] on link "9. uzdevums" at bounding box center [369, 341] width 201 height 28
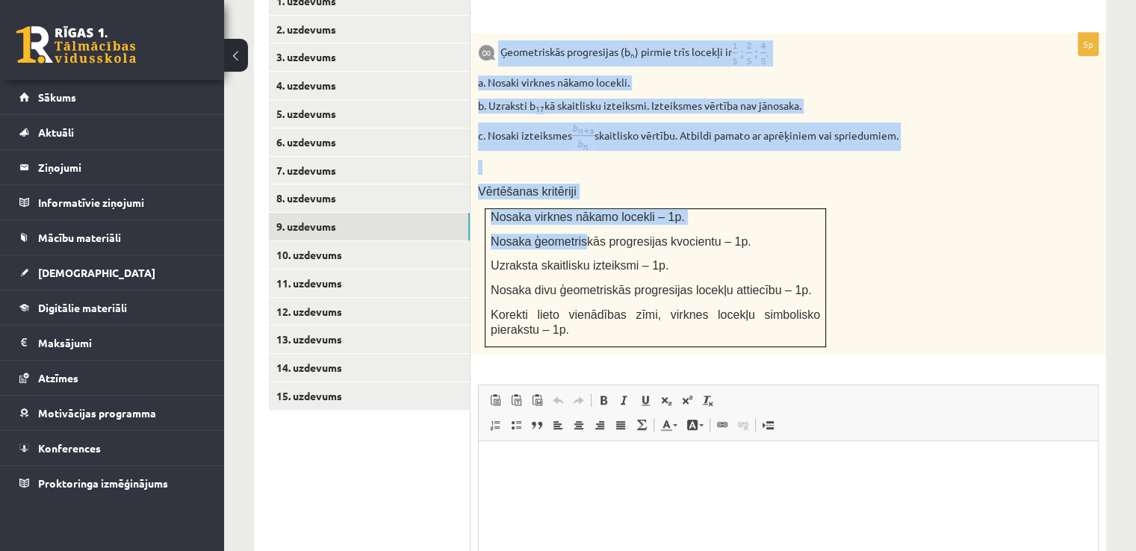
scroll to position [728, 0]
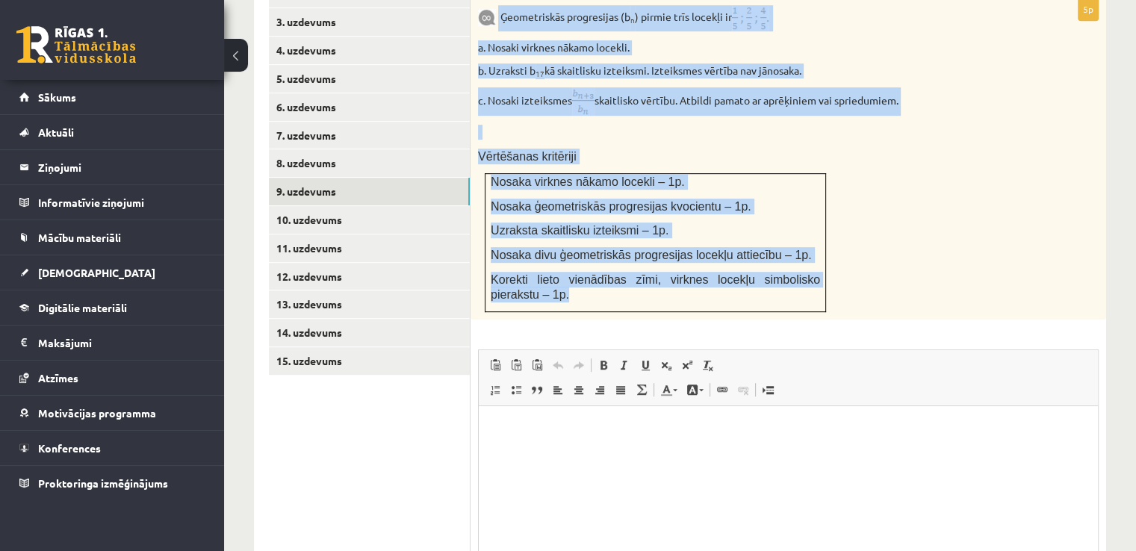
drag, startPoint x: 499, startPoint y: 132, endPoint x: 759, endPoint y: 256, distance: 288.0
click at [759, 256] on div "Ģeometriskās progresijas (b n ) pirmie trīs locekļi ir a. Nosaki virknes nākamo…" at bounding box center [789, 159] width 636 height 322
copy div "Ģeometriskās progresijas (b n ) pirmie trīs locekļi ir a. Nosaki virknes nākamo…"
click at [958, 183] on div "Ģeometriskās progresijas (b n ) pirmie trīs locekļi ir a. Nosaki virknes nākamo…" at bounding box center [789, 159] width 636 height 322
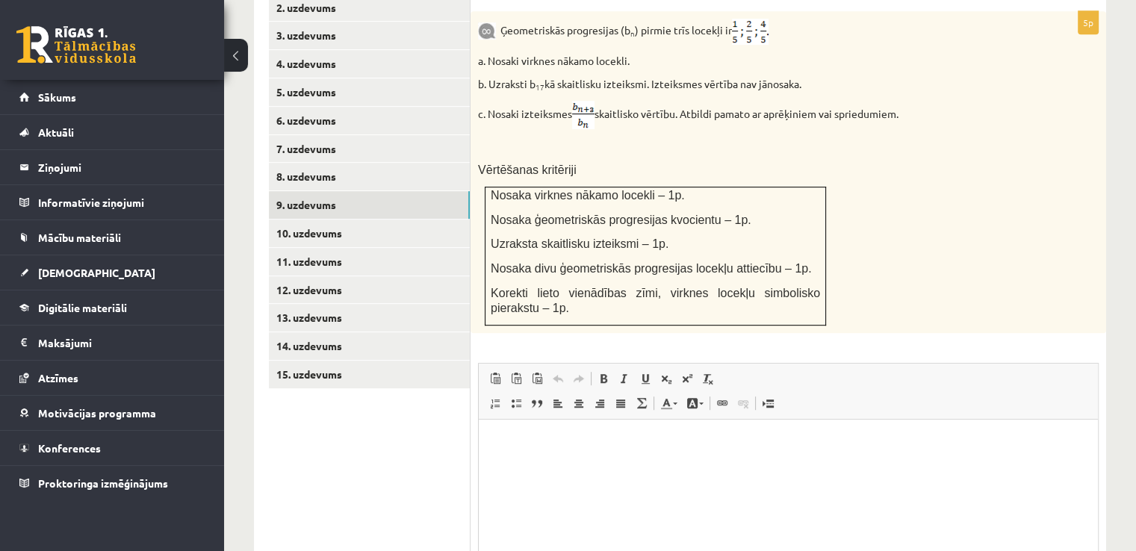
scroll to position [846, 0]
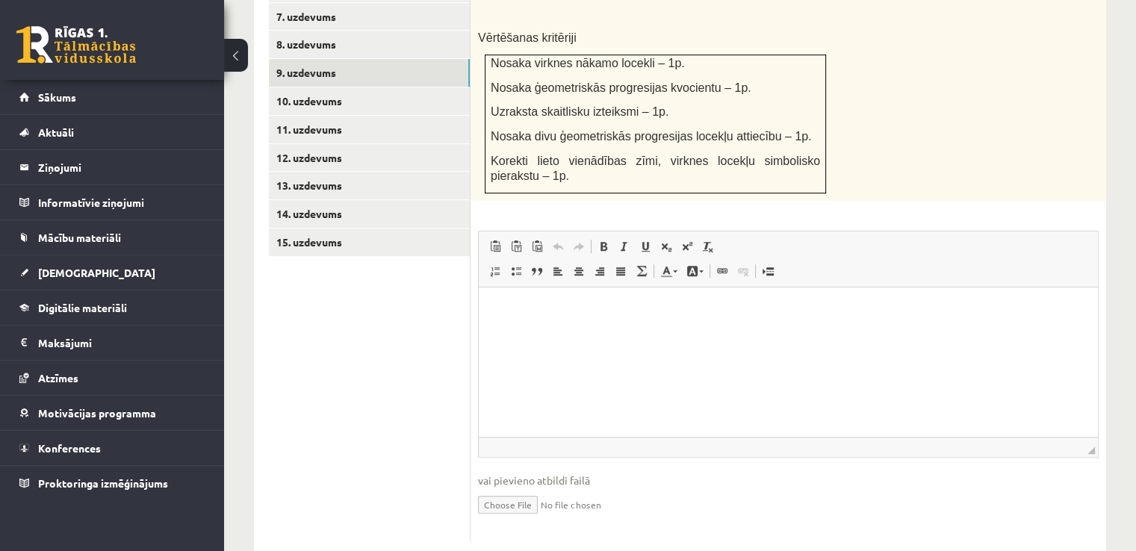
click at [510, 488] on input "file" at bounding box center [788, 503] width 621 height 31
type input "**********"
click at [526, 519] on link "Iesniegtā atbilde" at bounding box center [518, 527] width 80 height 16
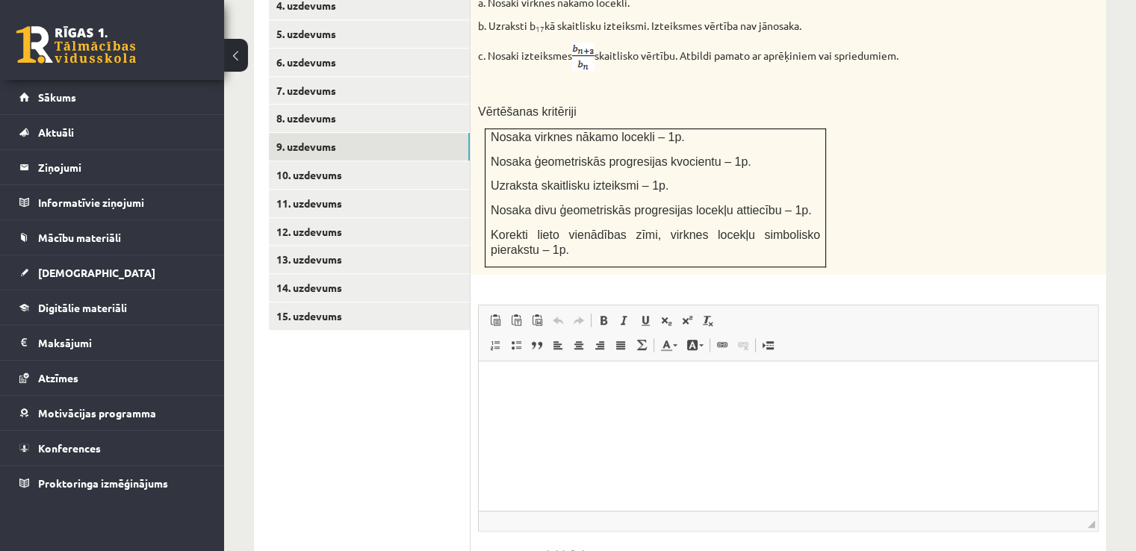
scroll to position [772, 0]
click at [365, 162] on link "10. uzdevums" at bounding box center [369, 176] width 201 height 28
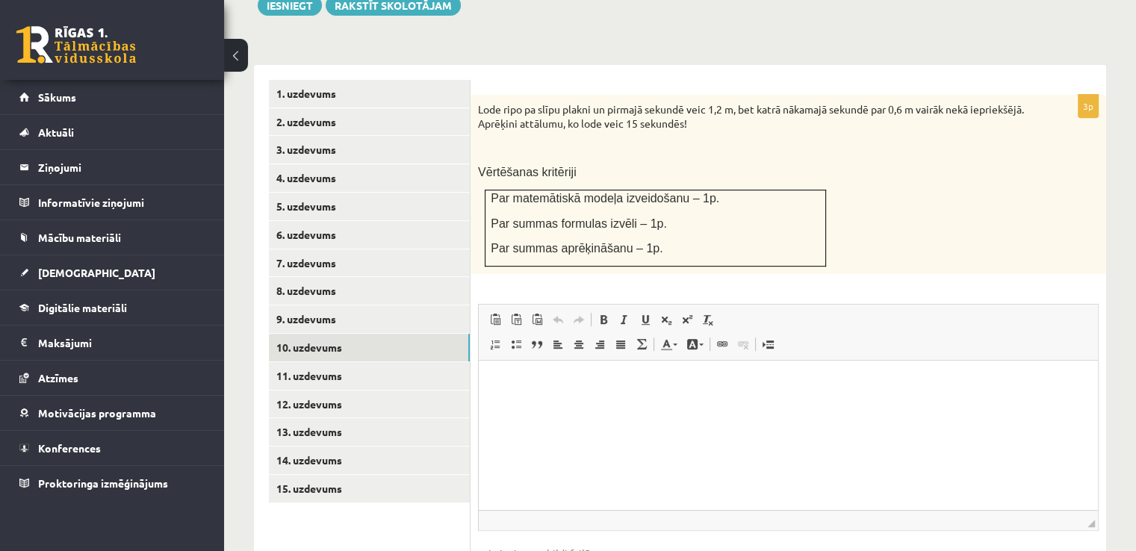
scroll to position [599, 0]
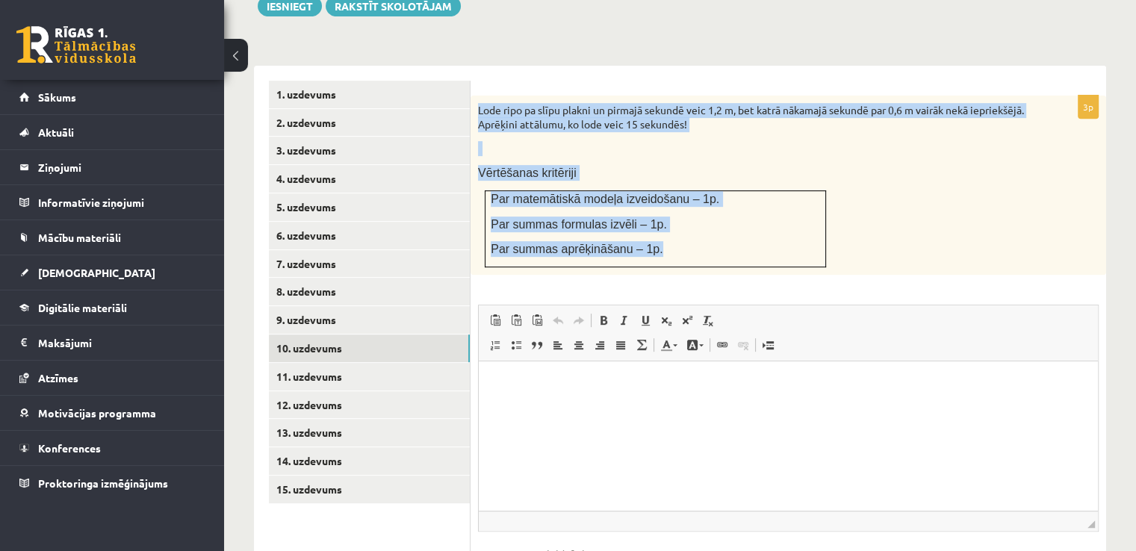
drag, startPoint x: 475, startPoint y: 75, endPoint x: 647, endPoint y: 215, distance: 221.9
click at [647, 215] on div "Lode ripo pa slīpu plakni un pirmajā sekundē veic 1,2 m, bet katrā nākamajā sek…" at bounding box center [789, 185] width 636 height 179
copy div "Lode ripo pa slīpu plakni un pirmajā sekundē veic 1,2 m, bet katrā nākamajā sek…"
click at [640, 103] on p "Lode ripo pa slīpu plakni un pirmajā sekundē veic 1,2 m, bet katrā nākamajā sek…" at bounding box center [751, 117] width 546 height 29
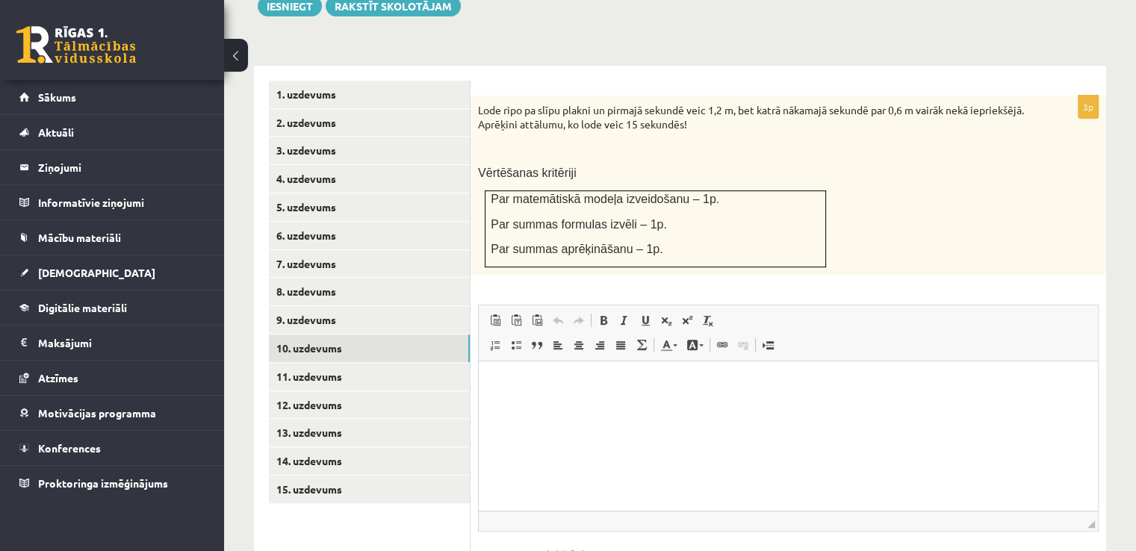
drag, startPoint x: 624, startPoint y: 101, endPoint x: 637, endPoint y: 69, distance: 33.8
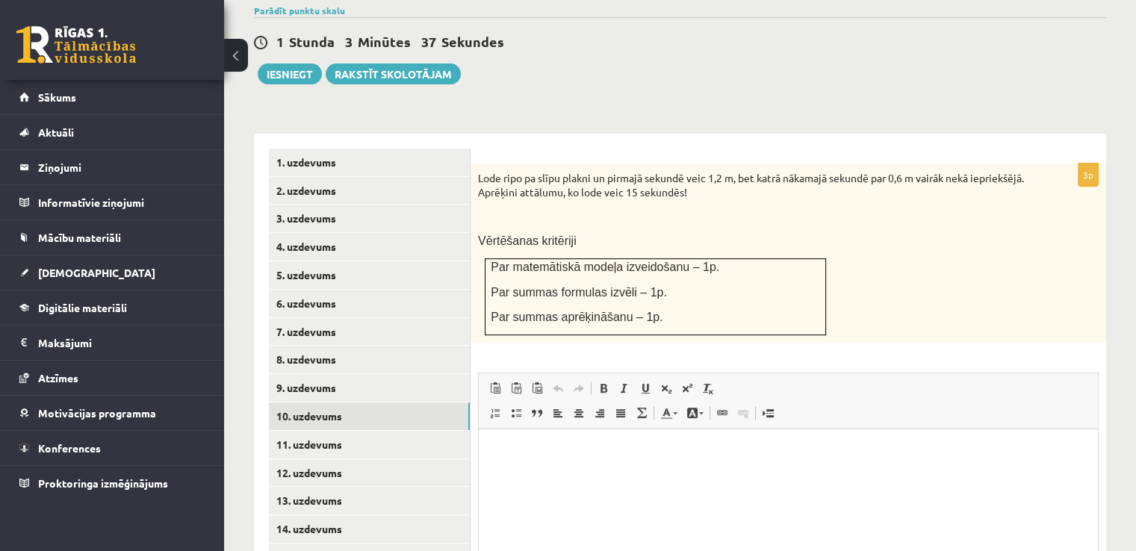
scroll to position [450, 0]
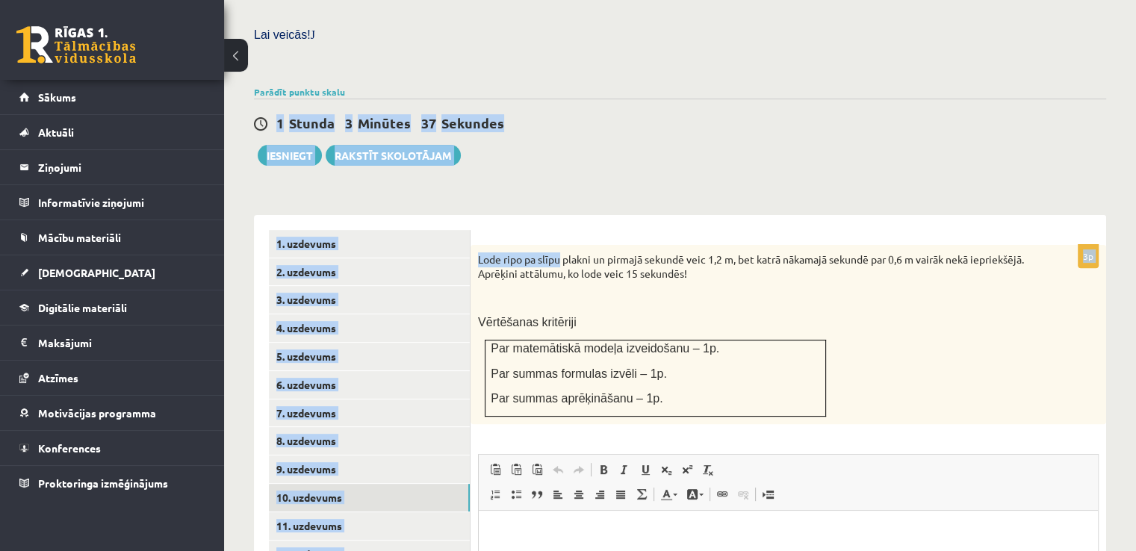
drag, startPoint x: 637, startPoint y: 69, endPoint x: 562, endPoint y: 132, distance: 98.1
click at [562, 132] on div "Matemātika JK 12.b3 klase 1. ieskaite , Raivo Rutks (12.b3 JK klase) Pārbaudes …" at bounding box center [680, 209] width 912 height 1202
click at [559, 131] on div "1 Stunda 3 Minūtes 36 Sekundes Ieskaite saglabāta! Iesniegt Rakstīt skolotājam" at bounding box center [680, 132] width 852 height 67
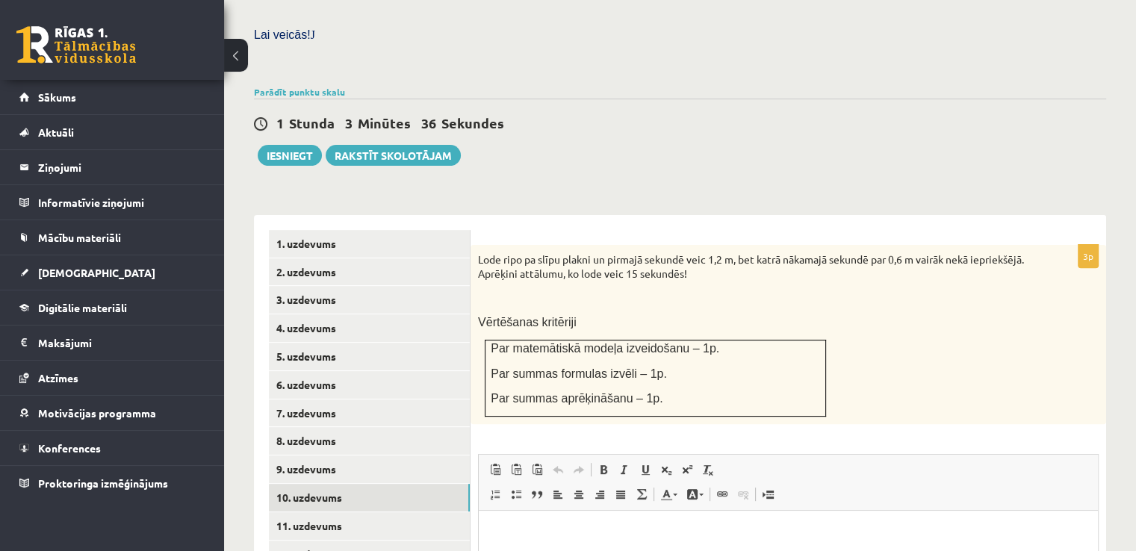
scroll to position [674, 0]
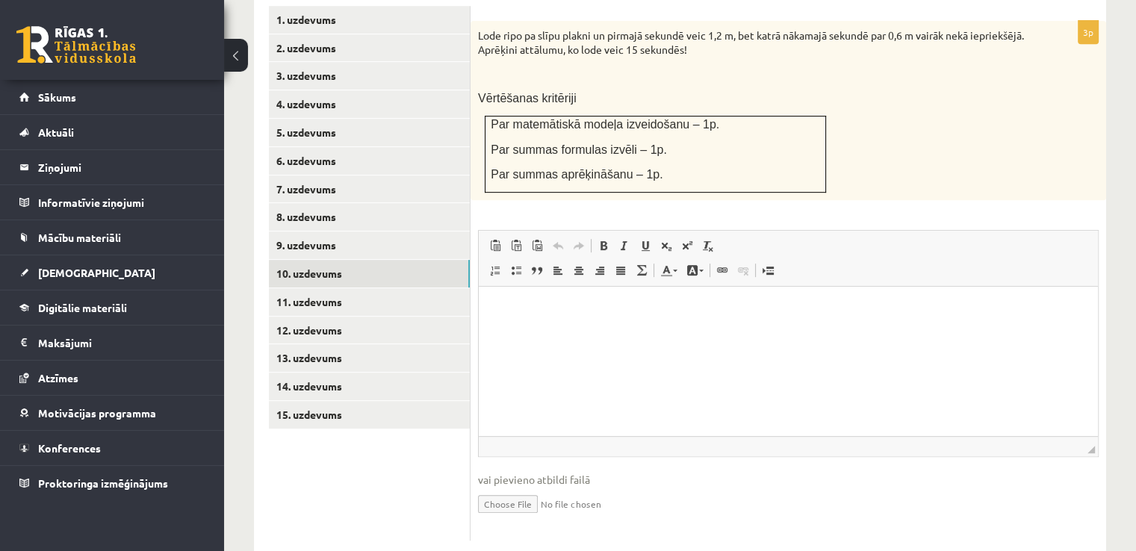
click at [510, 488] on input "file" at bounding box center [788, 503] width 621 height 31
type input "**********"
click at [538, 518] on link "Iesniegtā atbilde" at bounding box center [518, 526] width 80 height 16
click at [368, 288] on link "11. uzdevums" at bounding box center [369, 302] width 201 height 28
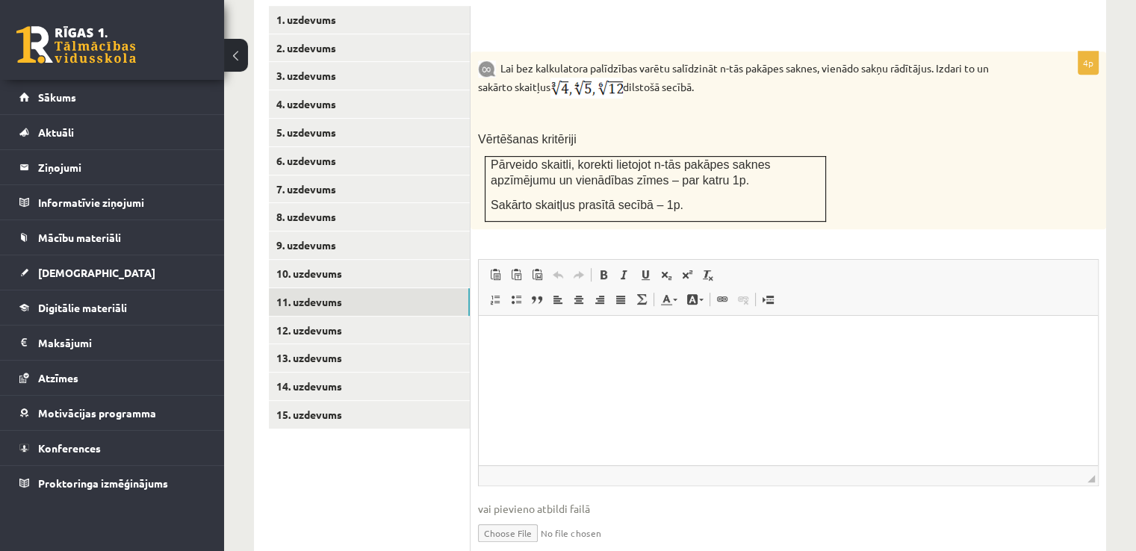
scroll to position [0, 0]
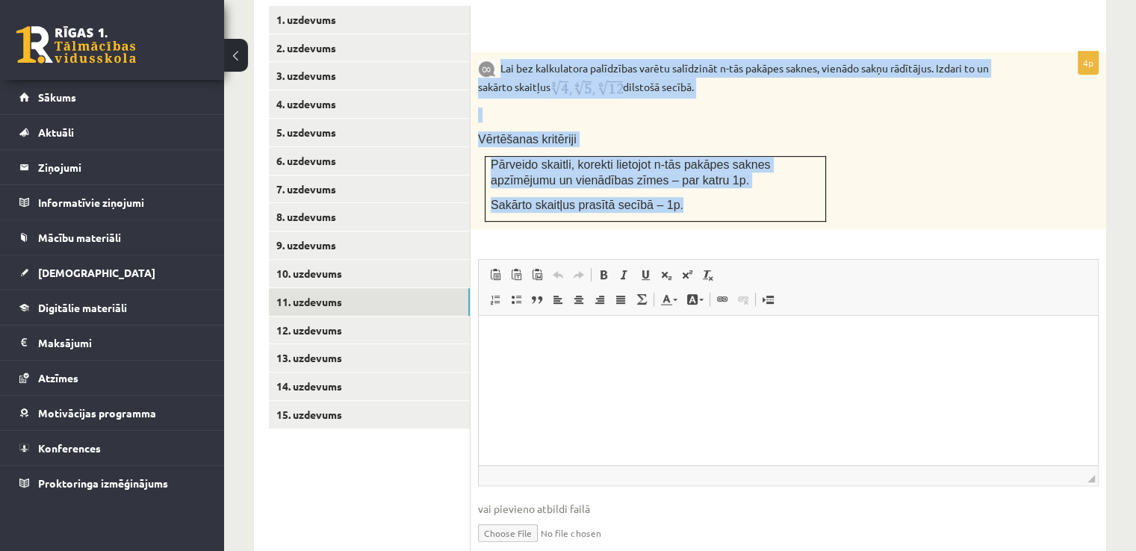
drag, startPoint x: 501, startPoint y: 34, endPoint x: 663, endPoint y: 170, distance: 212.0
click at [663, 170] on div "Lai bez kalkulatora palīdzības varētu salīdzināt n-tās pakāpes saknes, vienādo …" at bounding box center [789, 141] width 636 height 178
copy div "Lai bez kalkulatora palīdzības varētu salīdzināt n-tās pakāpes saknes, vienādo …"
click at [754, 157] on p "Pārveido skaitli, korekti lietojot n-tās pakāpes saknes apzīmējumu un vienādība…" at bounding box center [655, 172] width 329 height 31
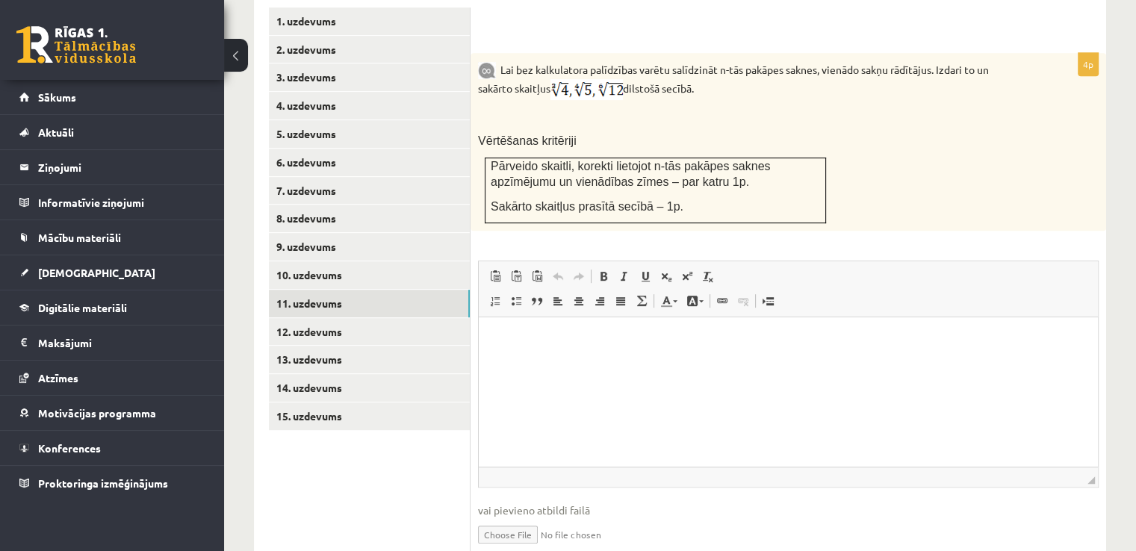
scroll to position [674, 0]
click at [523, 517] on input "file" at bounding box center [788, 532] width 621 height 31
type input "**********"
click at [539, 548] on link "Iesniegtā atbilde" at bounding box center [518, 556] width 80 height 16
click at [343, 317] on link "12. uzdevums" at bounding box center [369, 331] width 201 height 28
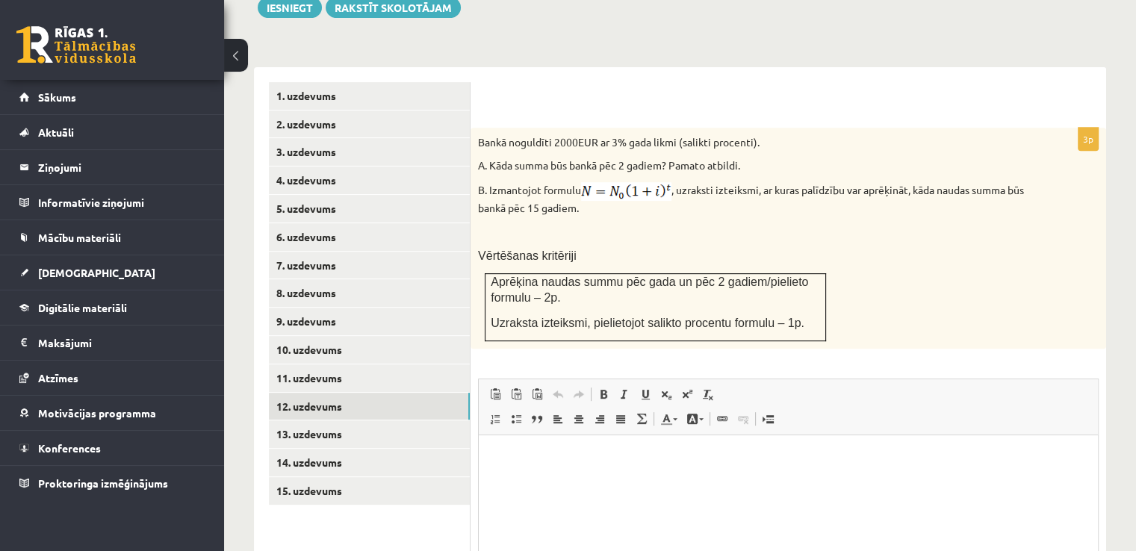
scroll to position [599, 0]
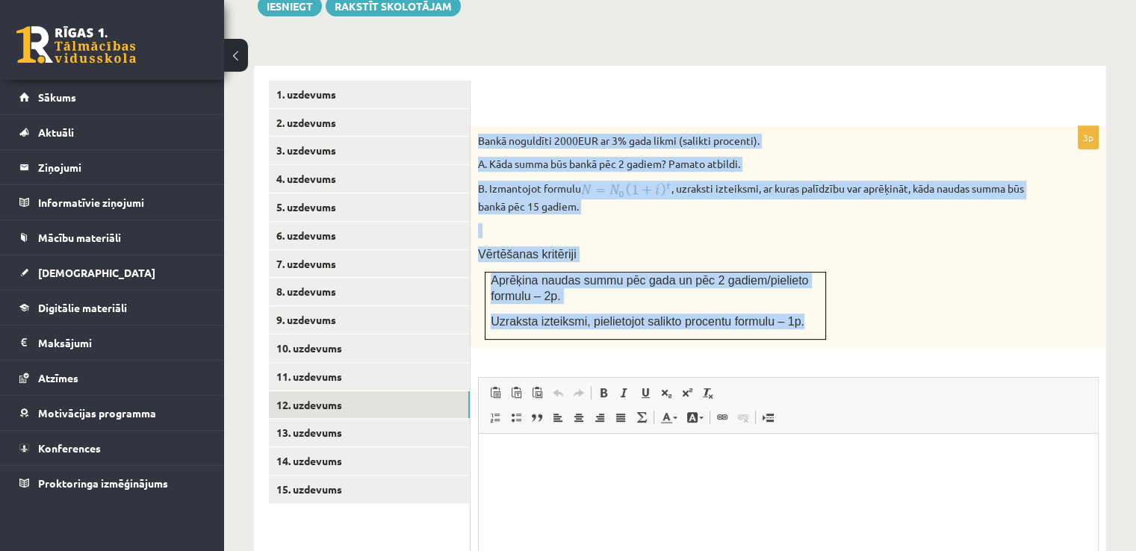
drag, startPoint x: 476, startPoint y: 108, endPoint x: 792, endPoint y: 276, distance: 357.9
click at [792, 276] on div "Bankā noguldīti 2000EUR ar 3% gada likmi (salikti procenti). A. Kāda summa būs …" at bounding box center [789, 236] width 636 height 221
copy div "Bankā noguldīti 2000EUR ar 3% gada likmi (salikti procenti). A. Kāda summa būs …"
click at [896, 246] on p "Vērtēšanas kritēriji" at bounding box center [751, 254] width 546 height 16
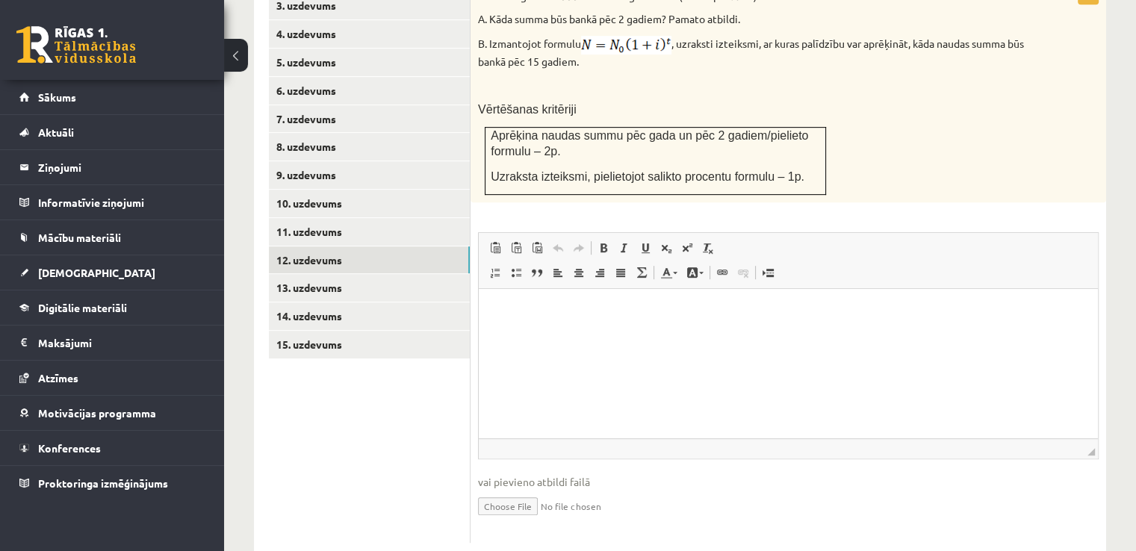
scroll to position [746, 0]
click at [504, 488] on input "file" at bounding box center [788, 503] width 621 height 31
type input "**********"
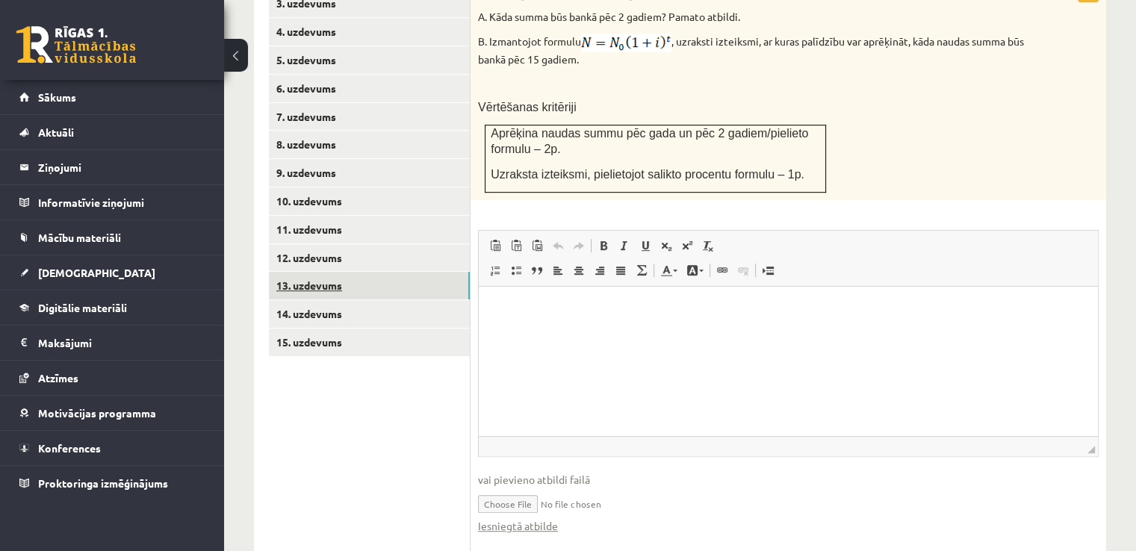
click at [382, 272] on link "13. uzdevums" at bounding box center [369, 286] width 201 height 28
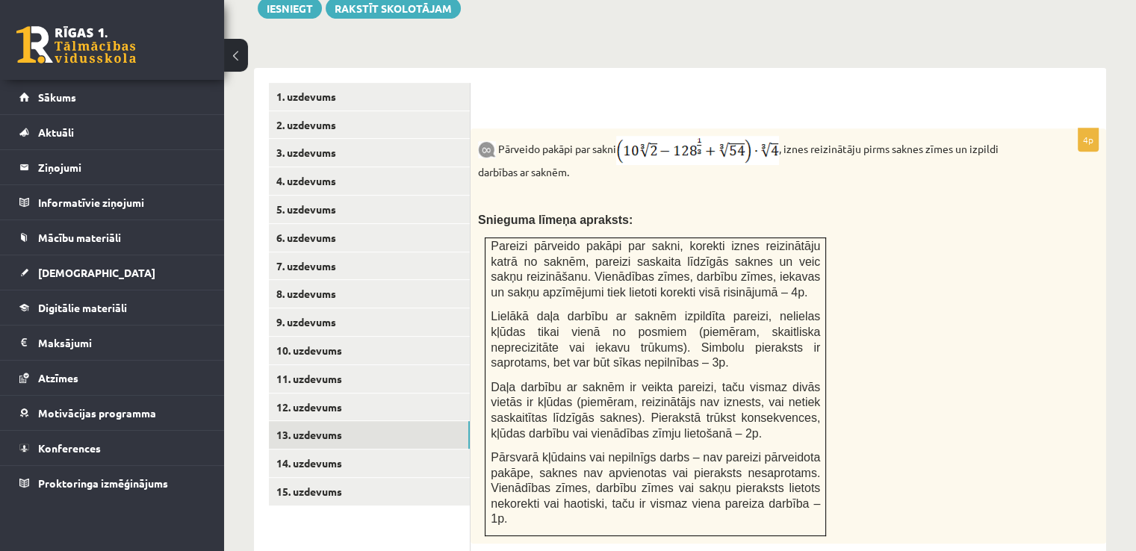
scroll to position [0, 0]
click at [366, 450] on link "14. uzdevums" at bounding box center [369, 464] width 201 height 28
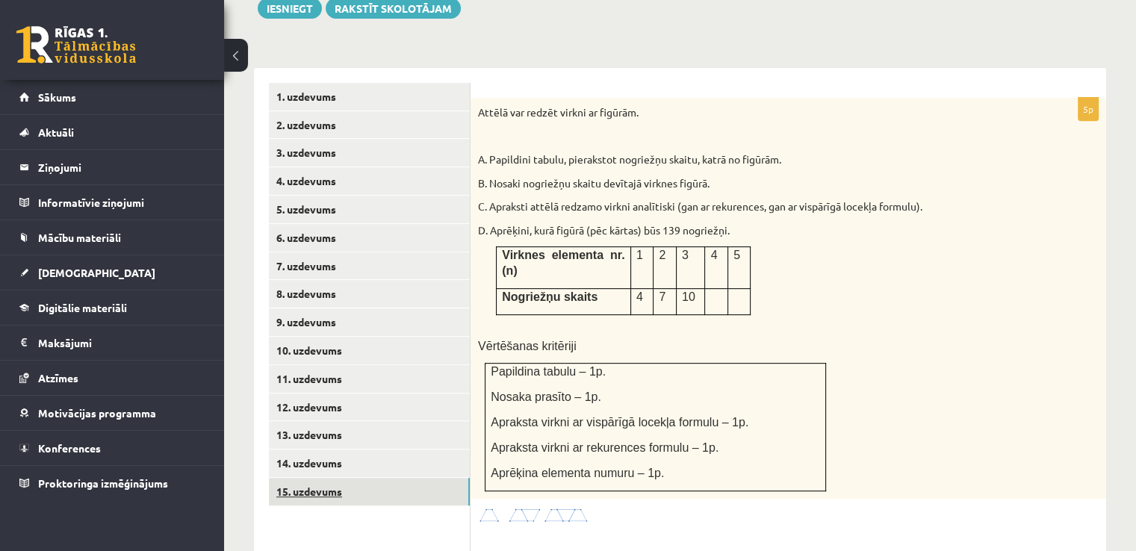
click at [354, 478] on link "15. uzdevums" at bounding box center [369, 492] width 201 height 28
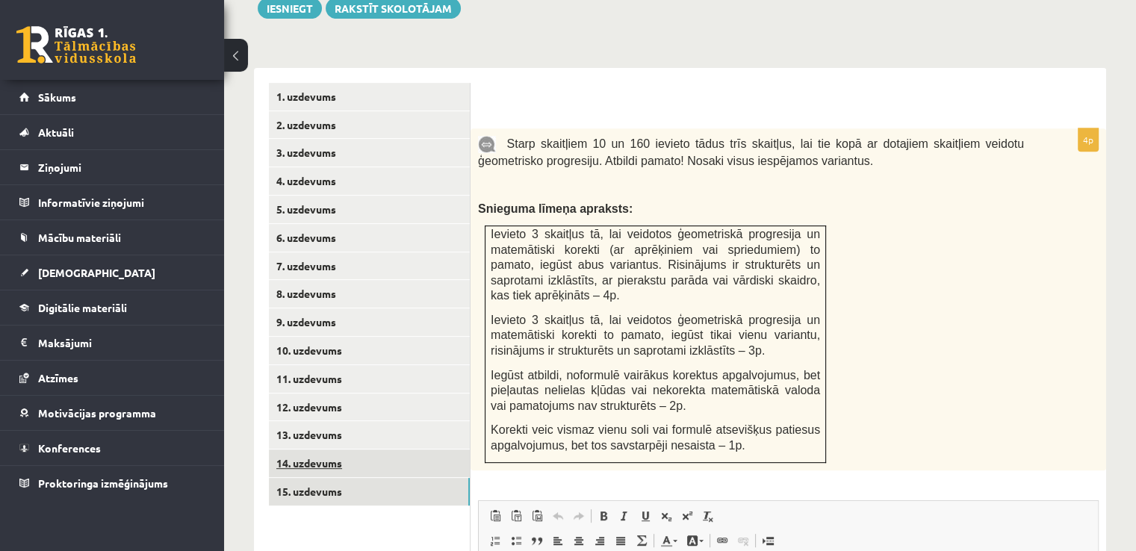
click at [349, 450] on link "14. uzdevums" at bounding box center [369, 464] width 201 height 28
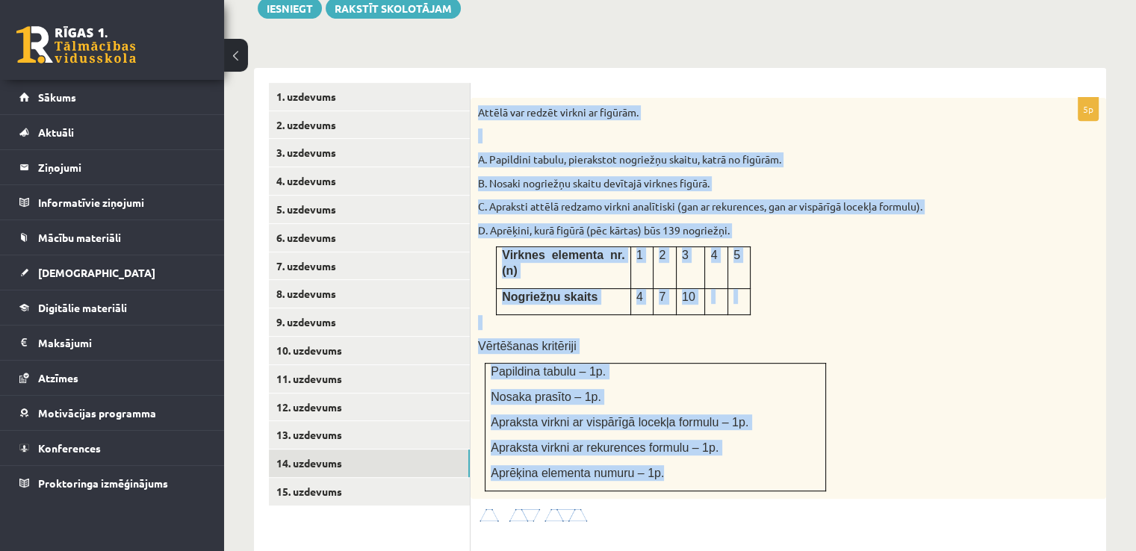
drag, startPoint x: 475, startPoint y: 77, endPoint x: 732, endPoint y: 431, distance: 437.5
click at [732, 431] on div "Attēlā var redzēt virkni ar figūrām. A. Papildini tabulu, pierakstot nogriežņu …" at bounding box center [789, 298] width 636 height 401
copy div "Attēlā var redzēt virkni ar figūrām. A. Papildini tabulu, pierakstot nogriežņu …"
click at [859, 282] on div "Attēlā var redzēt virkni ar figūrām. A. Papildini tabulu, pierakstot nogriežņu …" at bounding box center [789, 298] width 636 height 401
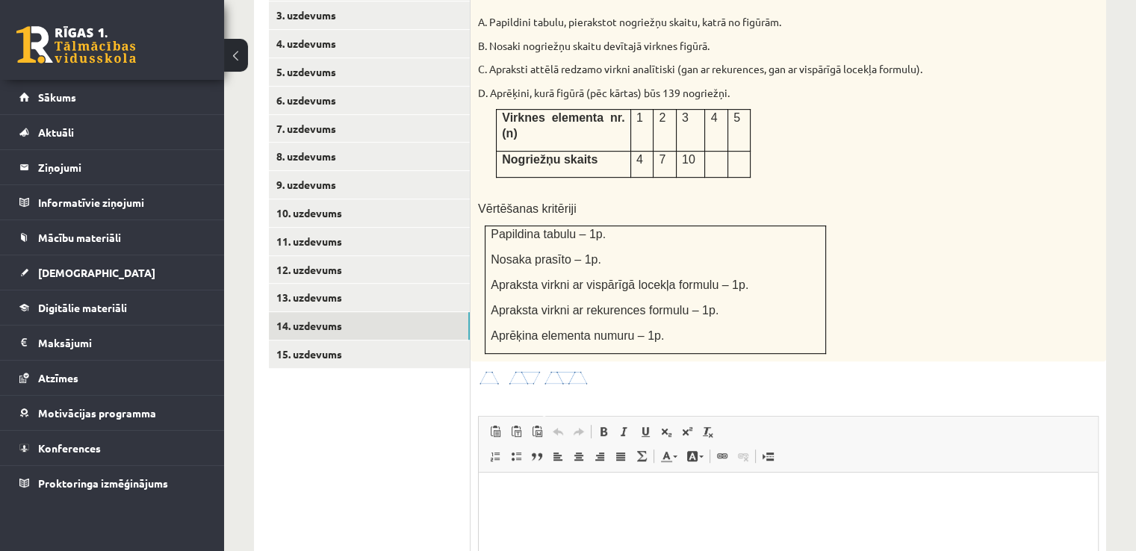
scroll to position [746, 0]
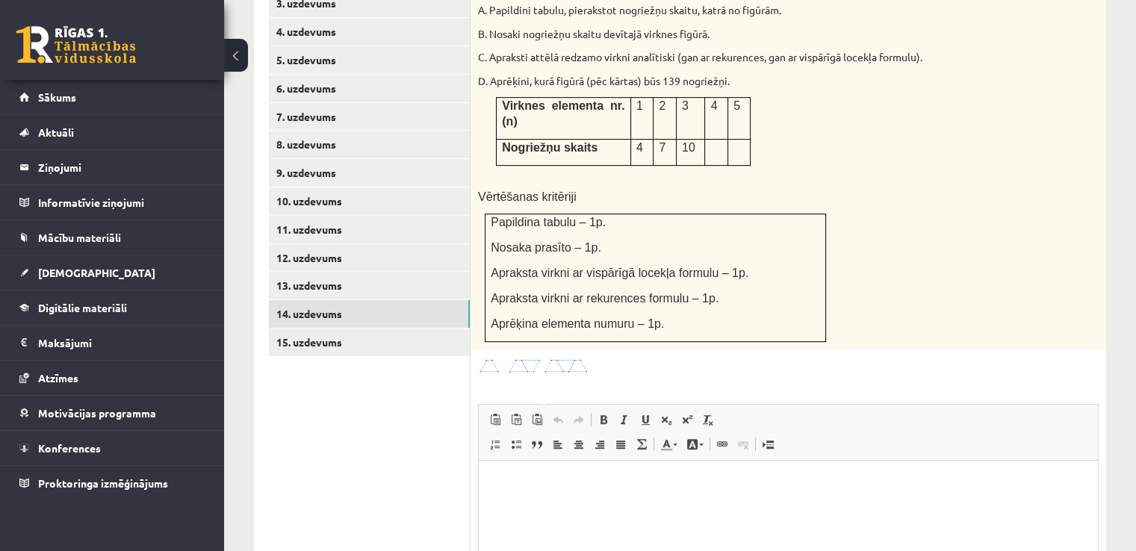
click at [531, 358] on img at bounding box center [534, 366] width 112 height 17
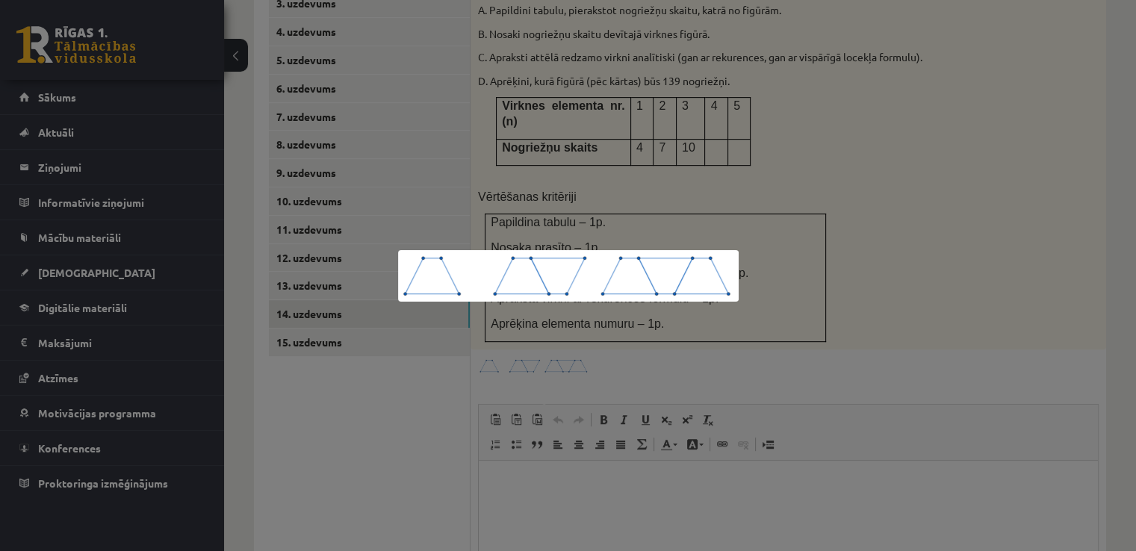
click at [786, 322] on div at bounding box center [568, 275] width 1136 height 551
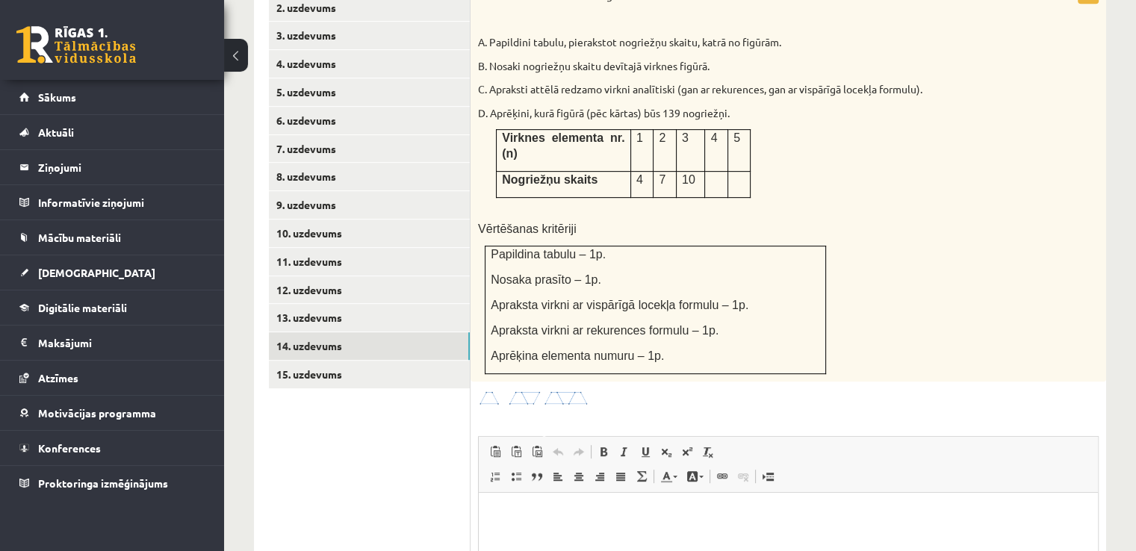
scroll to position [671, 0]
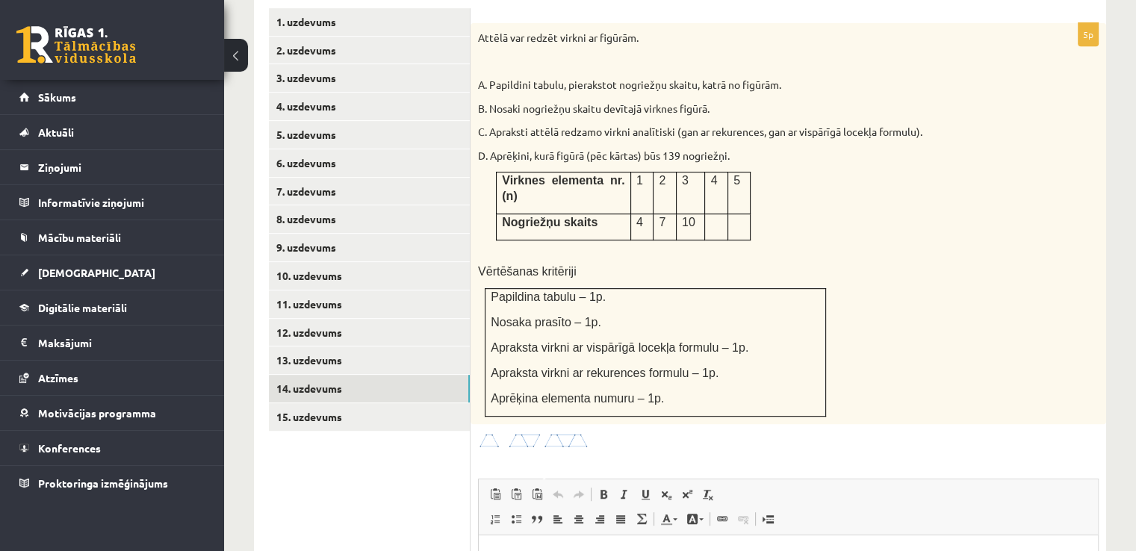
click at [566, 432] on img at bounding box center [534, 440] width 112 height 17
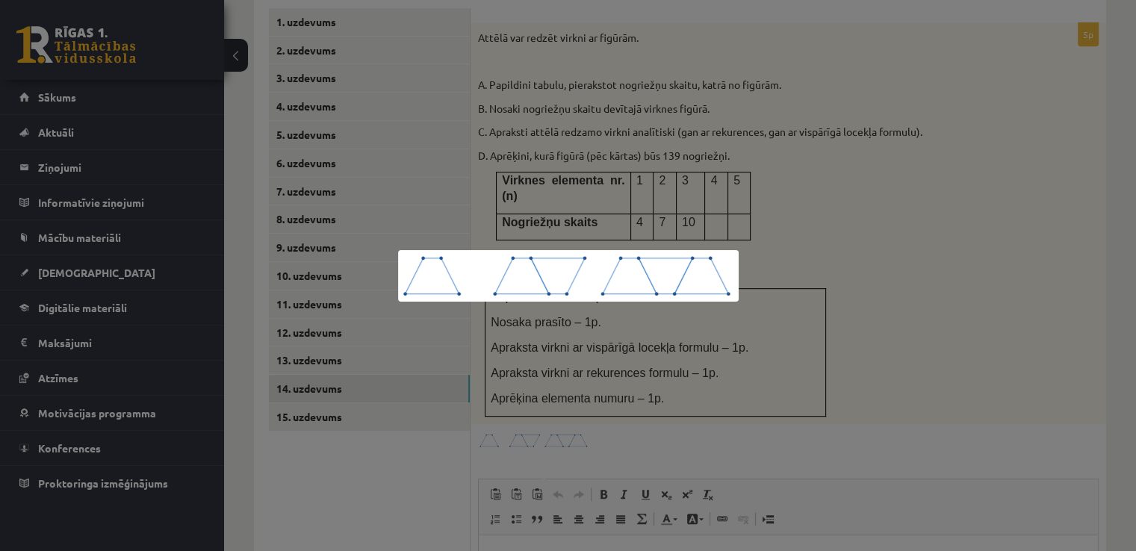
click at [710, 394] on div at bounding box center [568, 275] width 1136 height 551
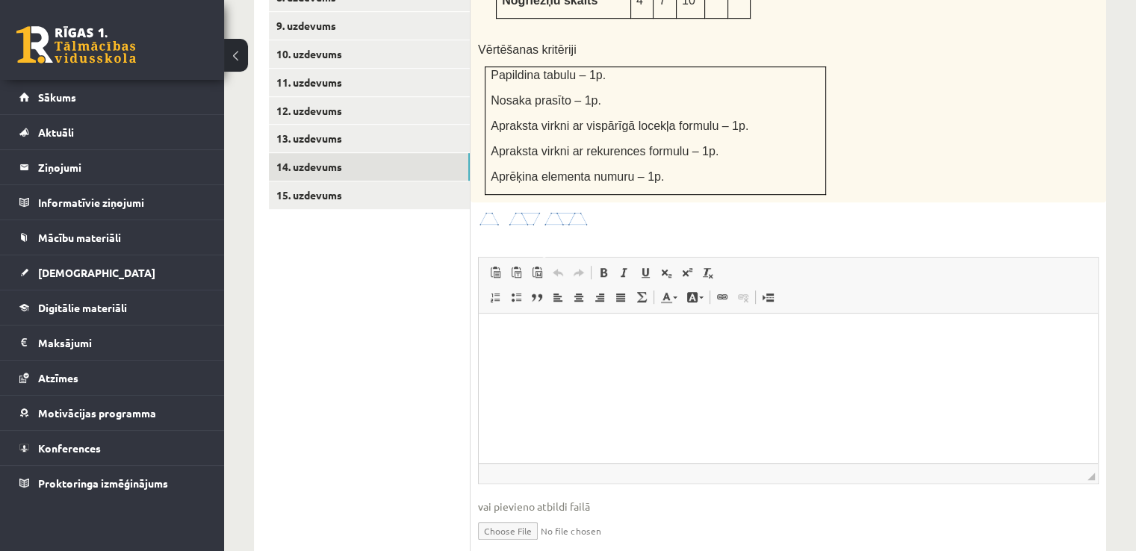
scroll to position [896, 0]
click at [500, 512] on input "file" at bounding box center [788, 527] width 621 height 31
type input "**********"
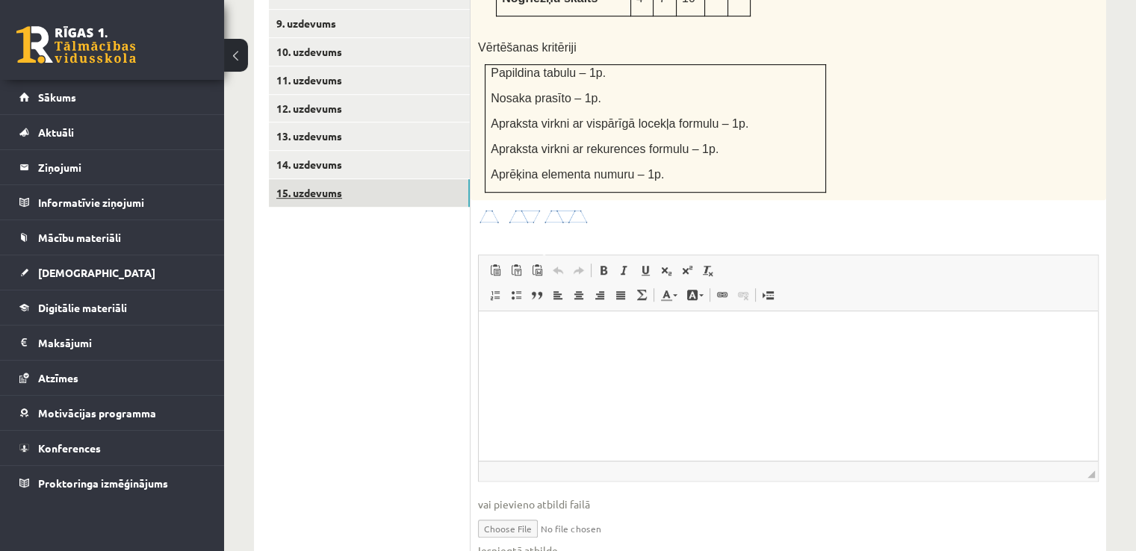
click at [373, 179] on link "15. uzdevums" at bounding box center [369, 193] width 201 height 28
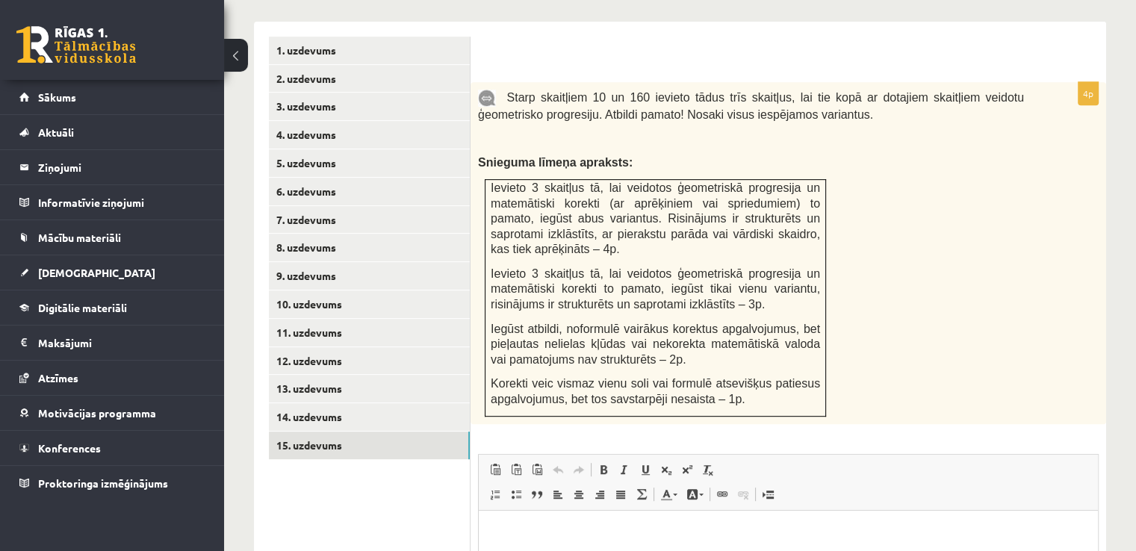
scroll to position [0, 0]
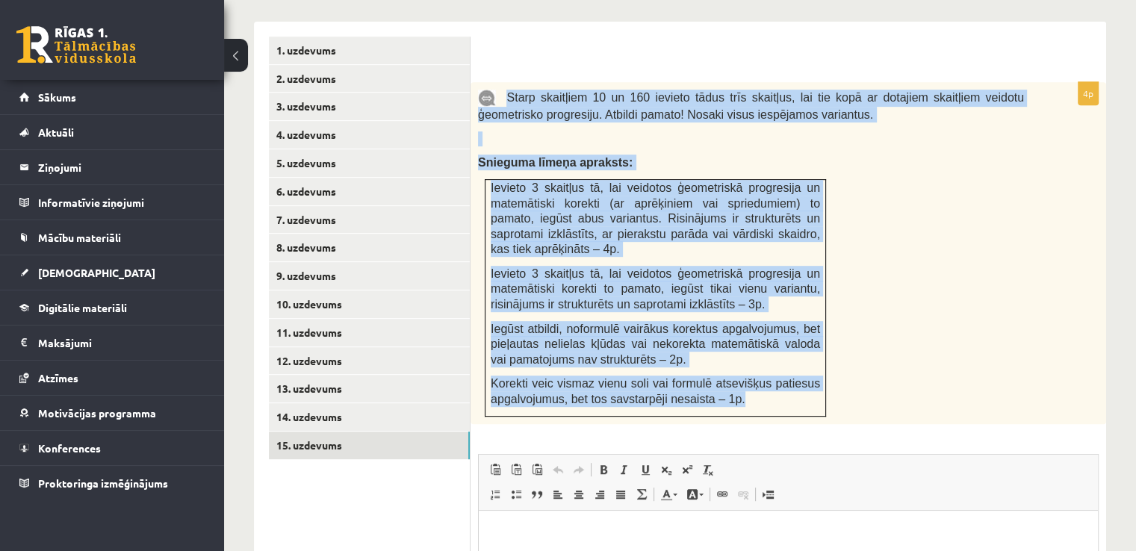
drag, startPoint x: 502, startPoint y: 58, endPoint x: 776, endPoint y: 365, distance: 411.6
click at [776, 365] on div "Starp skaitļiem 10 un 160 ievieto tādus trīs skaitļus, lai tie kopā ar dotajiem…" at bounding box center [789, 253] width 636 height 342
click at [961, 295] on div "Starp skaitļiem 10 un 160 ievieto tādus trīs skaitļus, lai tie kopā ar dotajiem…" at bounding box center [789, 253] width 636 height 342
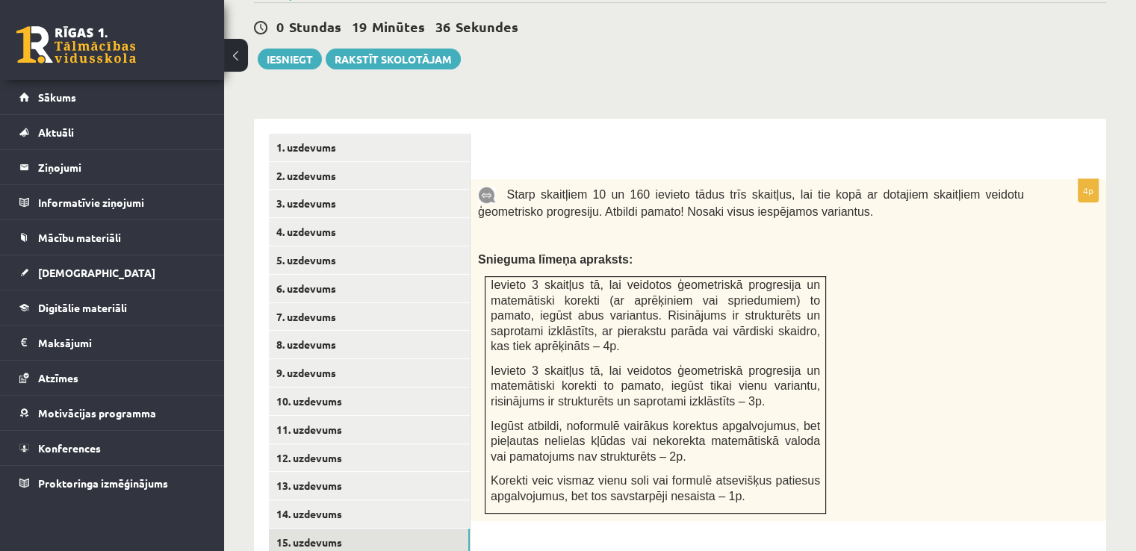
scroll to position [568, 0]
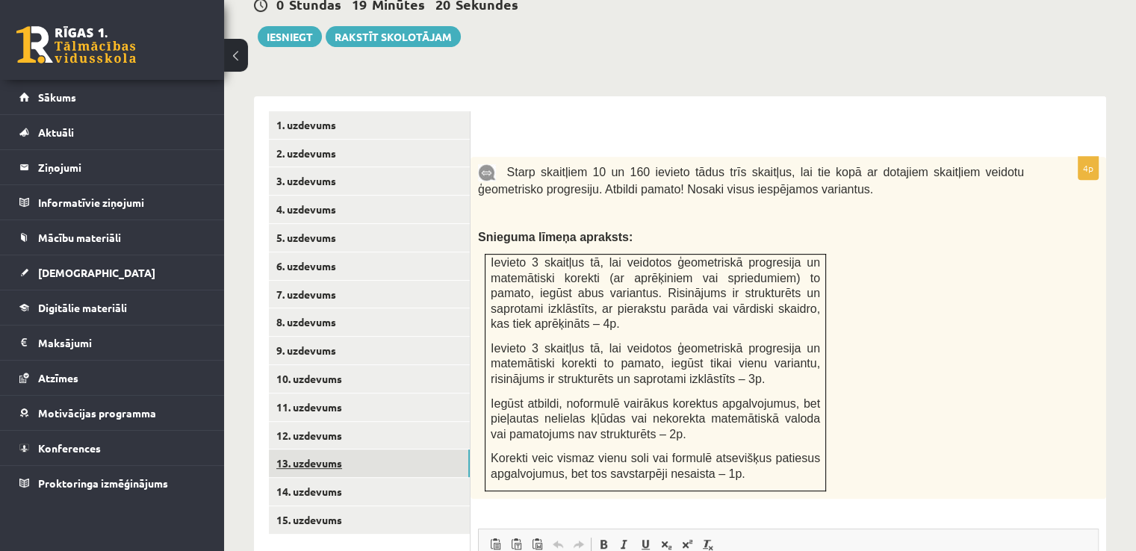
click at [338, 450] on link "13. uzdevums" at bounding box center [369, 464] width 201 height 28
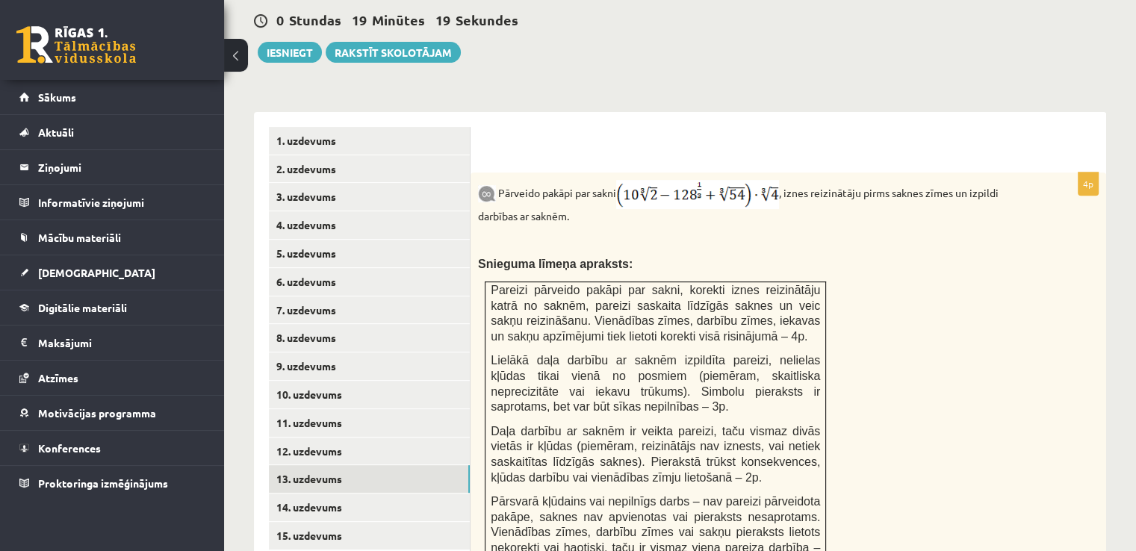
scroll to position [553, 0]
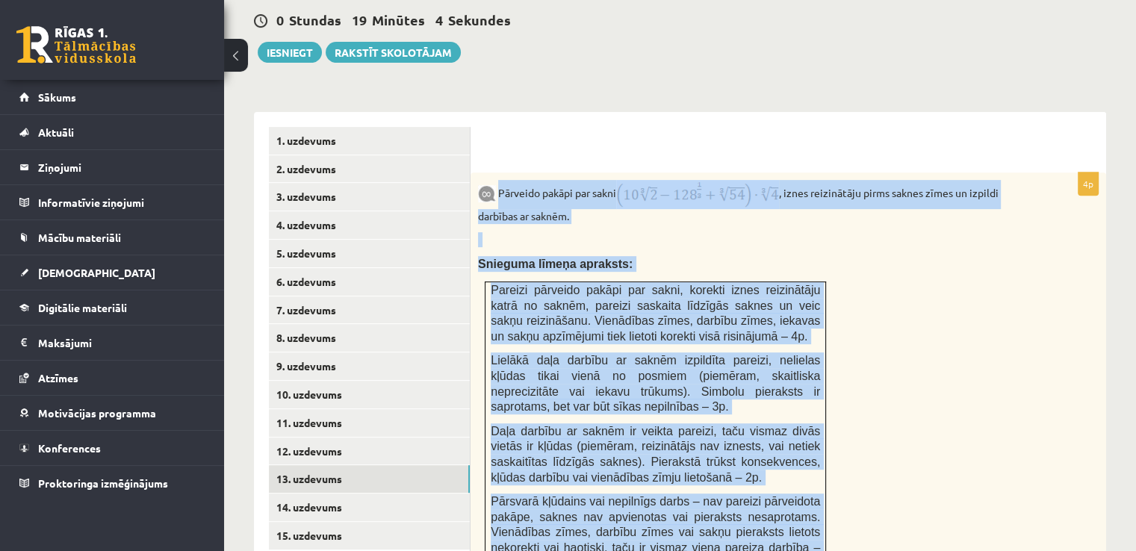
drag, startPoint x: 499, startPoint y: 155, endPoint x: 813, endPoint y: 515, distance: 477.0
click at [813, 515] on div "Pārveido pakāpi par sakni , iznes reizinātāju pirms saknes zīmes un izpildi dar…" at bounding box center [789, 380] width 636 height 415
click at [854, 356] on div "Pārveido pakāpi par sakni , iznes reizinātāju pirms saknes zīmes un izpildi dar…" at bounding box center [789, 380] width 636 height 415
click at [732, 192] on div "Pārveido pakāpi par sakni , iznes reizinātāju pirms saknes zīmes un izpildi dar…" at bounding box center [789, 380] width 636 height 415
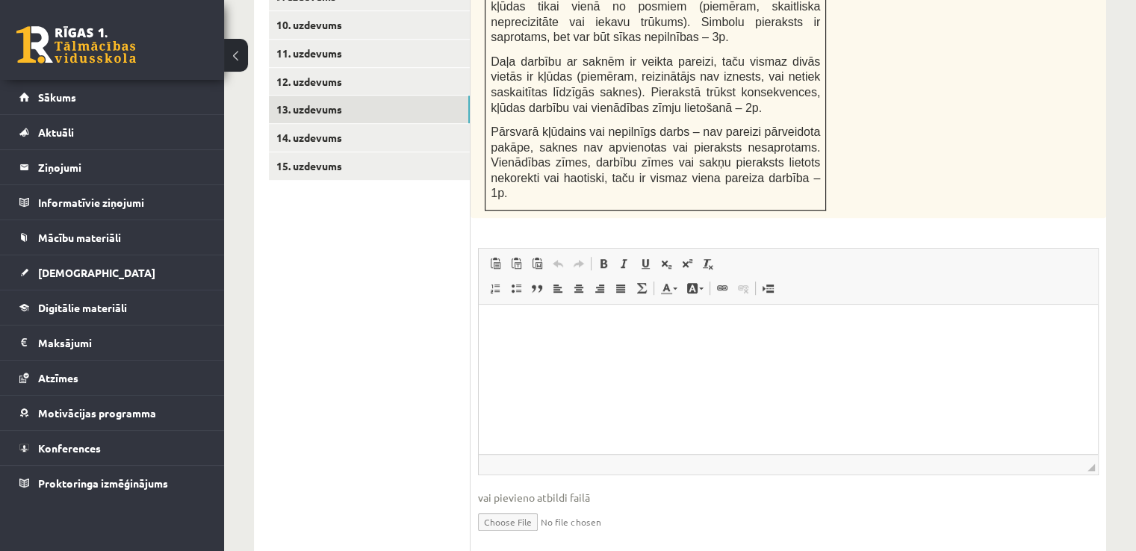
scroll to position [924, 0]
click at [509, 504] on input "file" at bounding box center [788, 519] width 621 height 31
type input "**********"
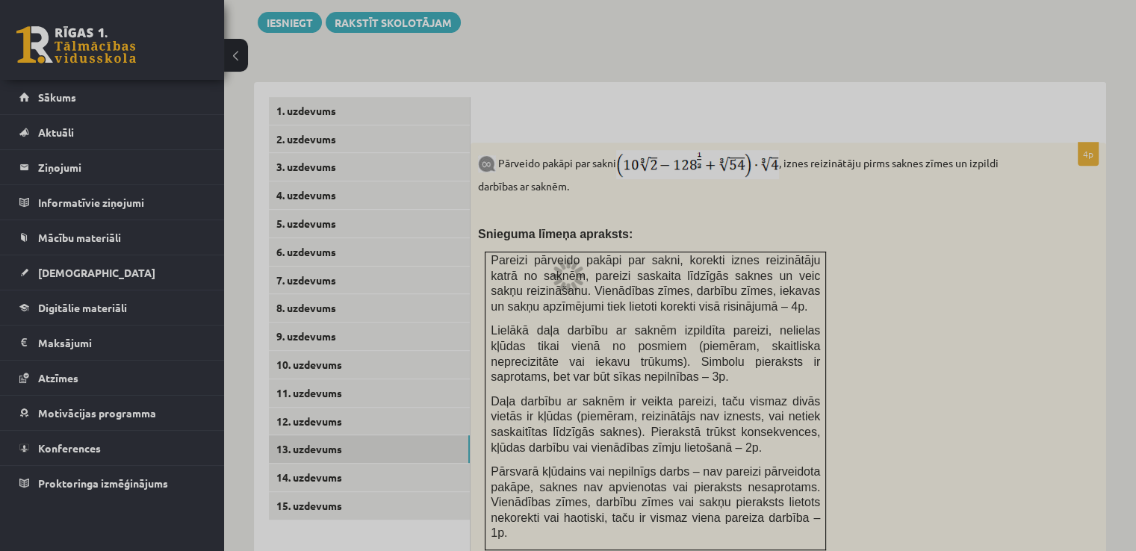
scroll to position [625, 0]
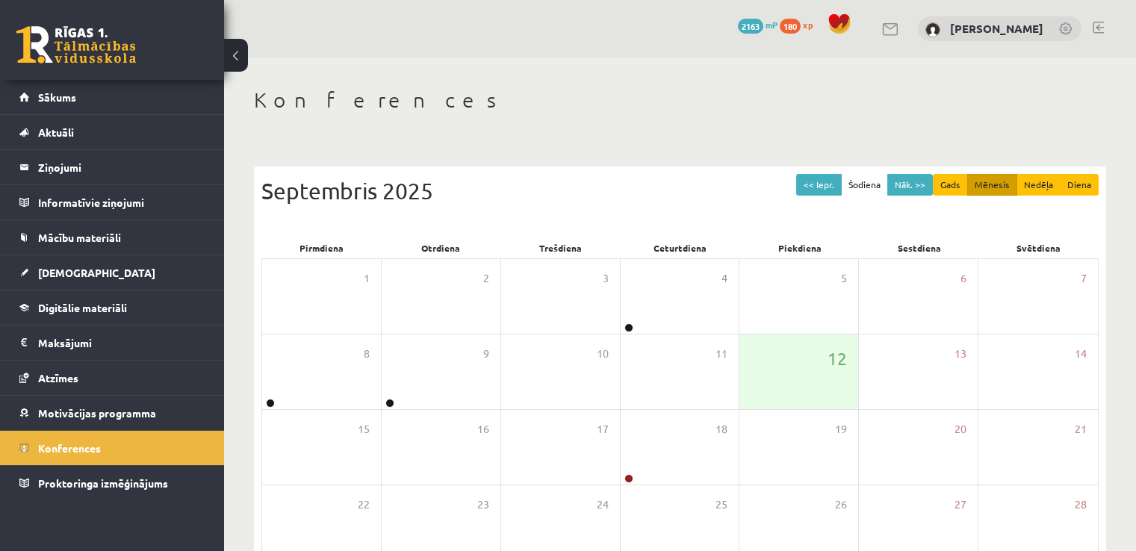
scroll to position [75, 0]
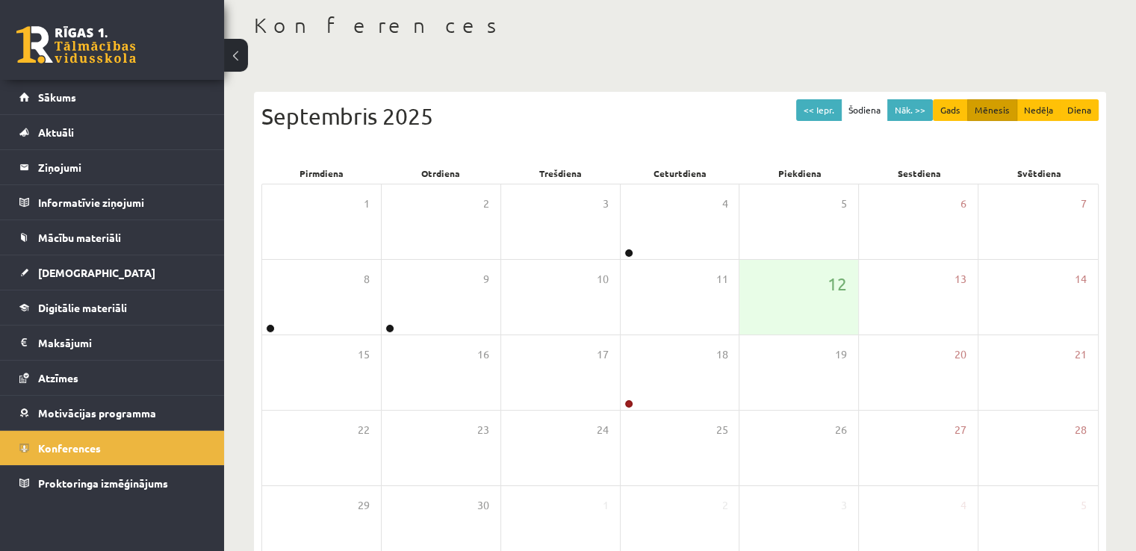
scroll to position [75, 0]
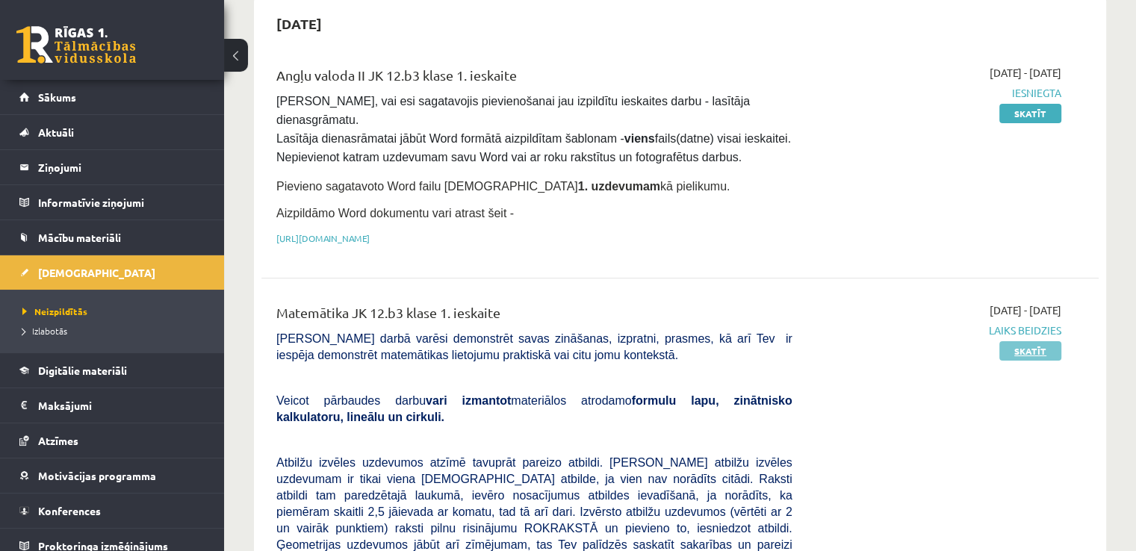
scroll to position [149, 0]
click at [1024, 341] on link "Skatīt" at bounding box center [1030, 350] width 62 height 19
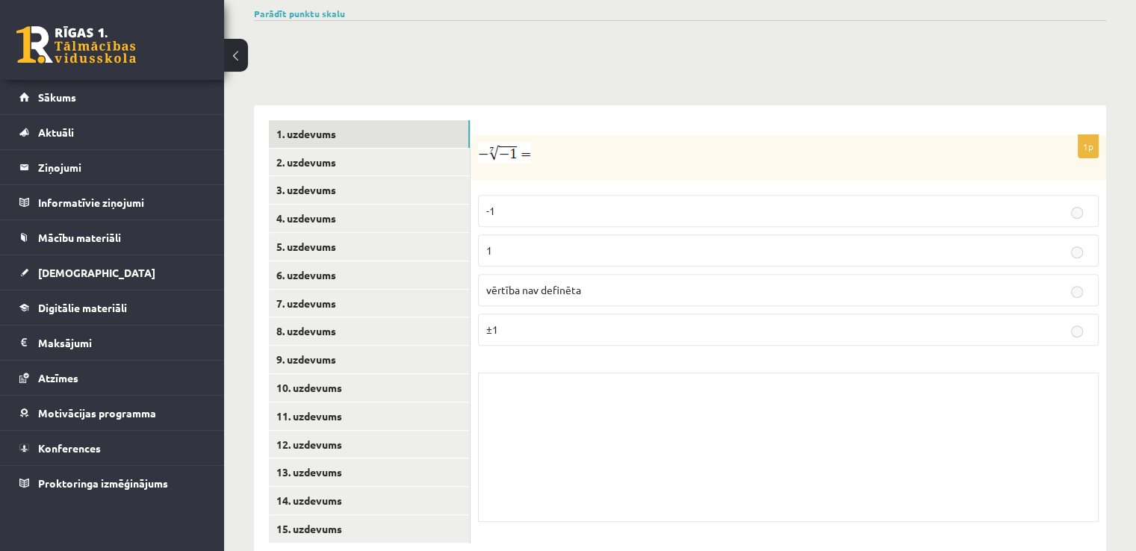
scroll to position [532, 0]
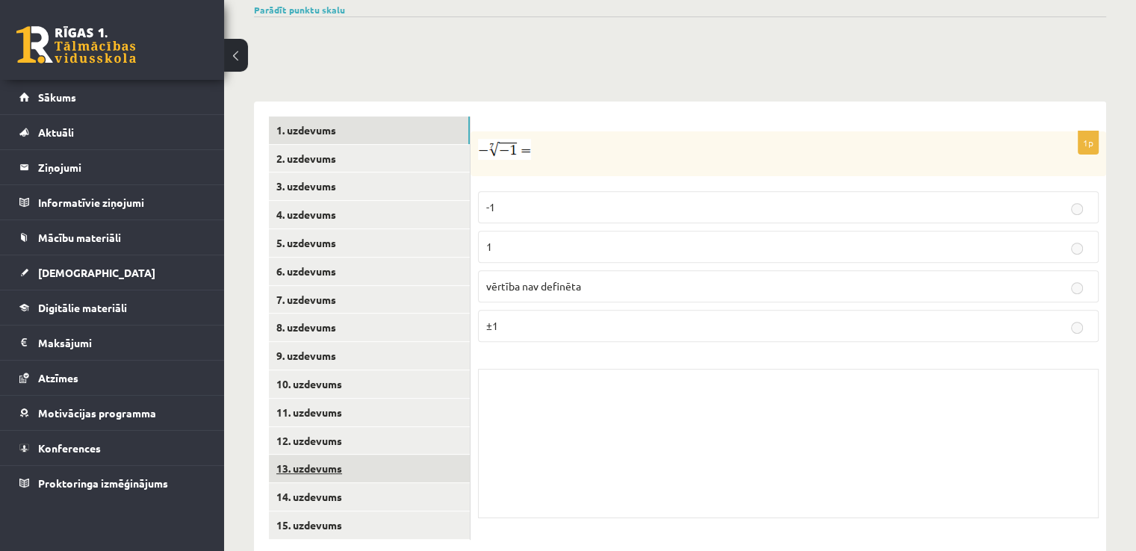
click at [391, 455] on link "13. uzdevums" at bounding box center [369, 469] width 201 height 28
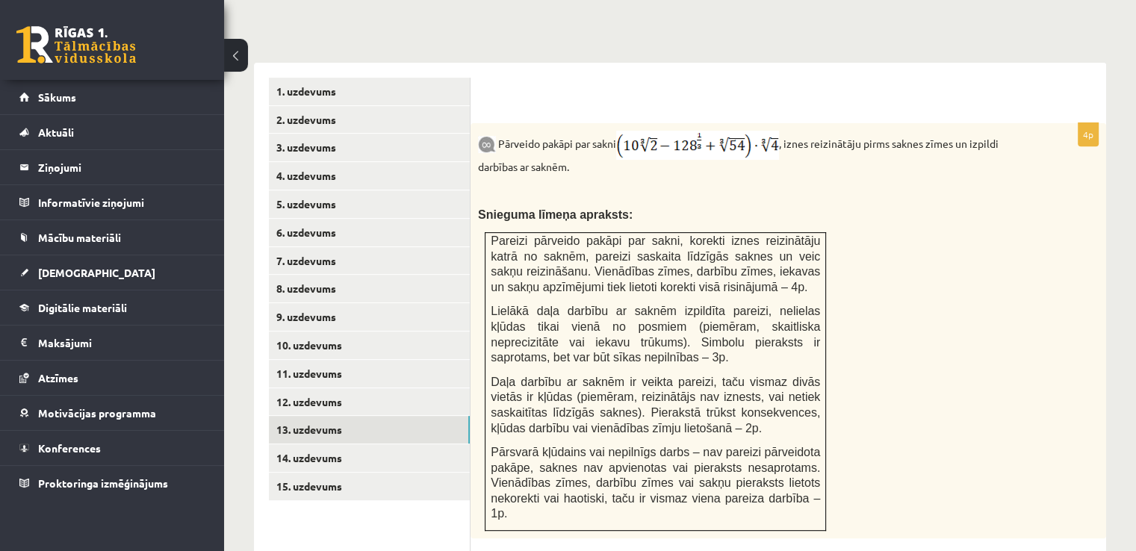
scroll to position [542, 0]
